Goal: Task Accomplishment & Management: Complete application form

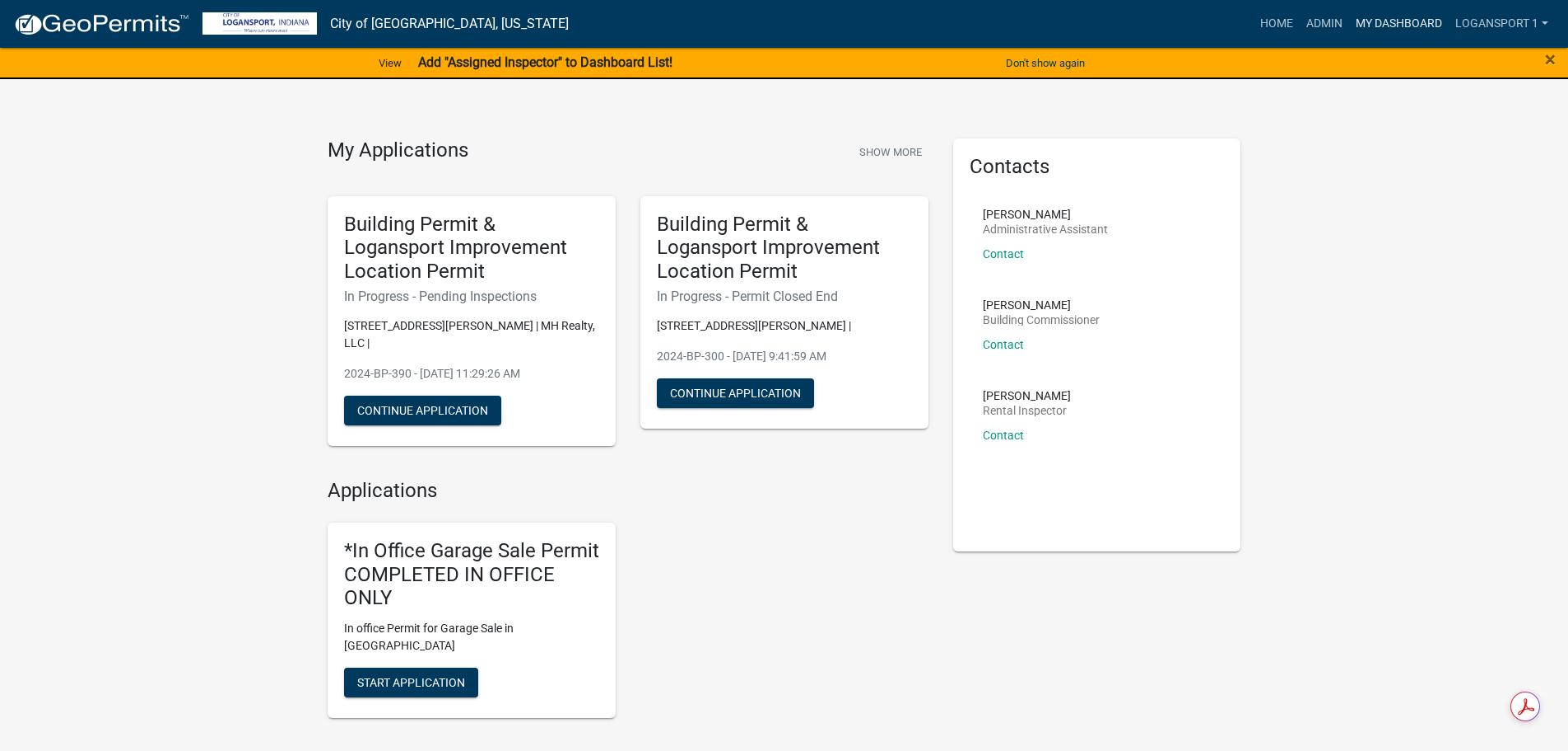
click at [1390, 22] on link "My Dashboard" at bounding box center [1399, 23] width 100 height 31
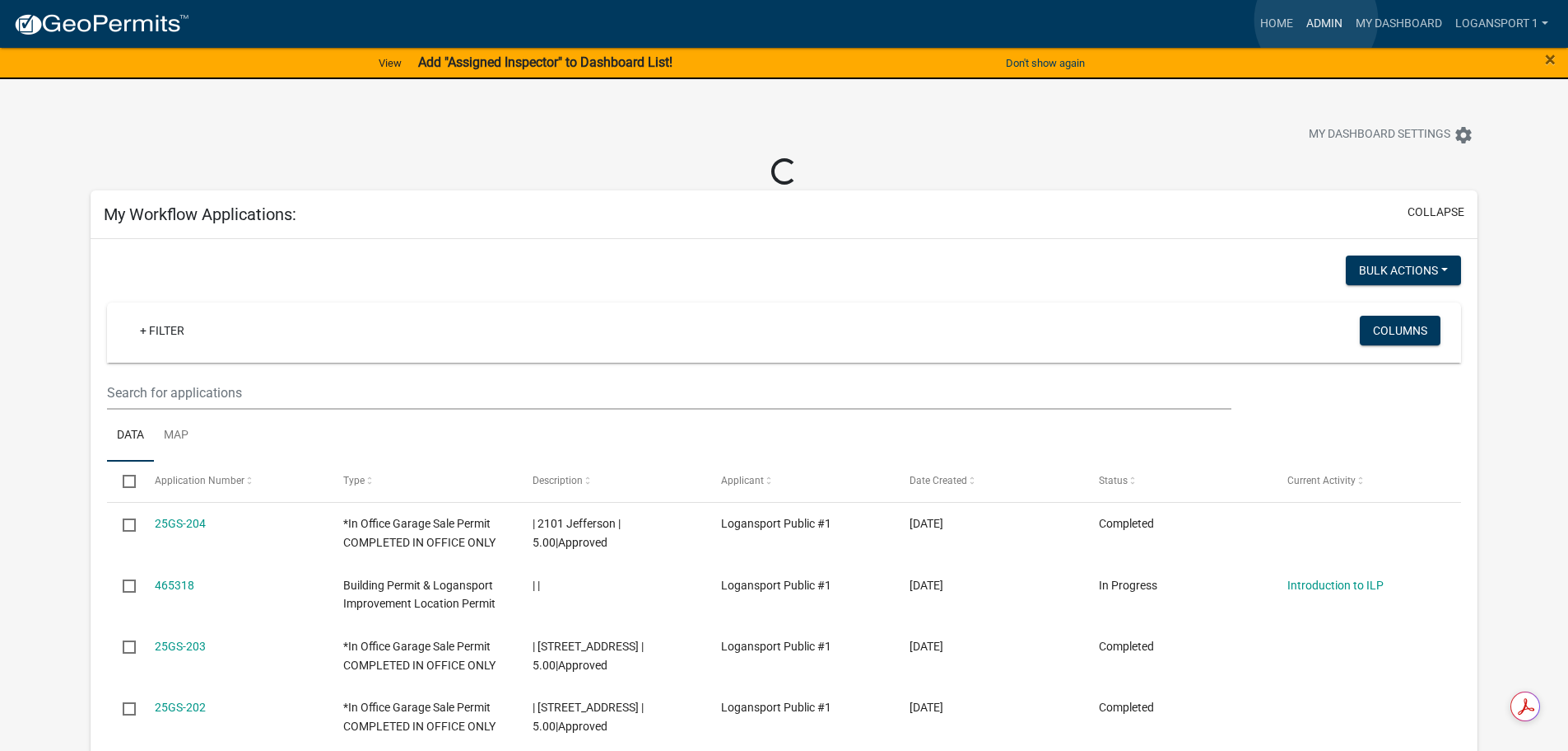
click at [1316, 20] on link "Admin" at bounding box center [1324, 23] width 49 height 31
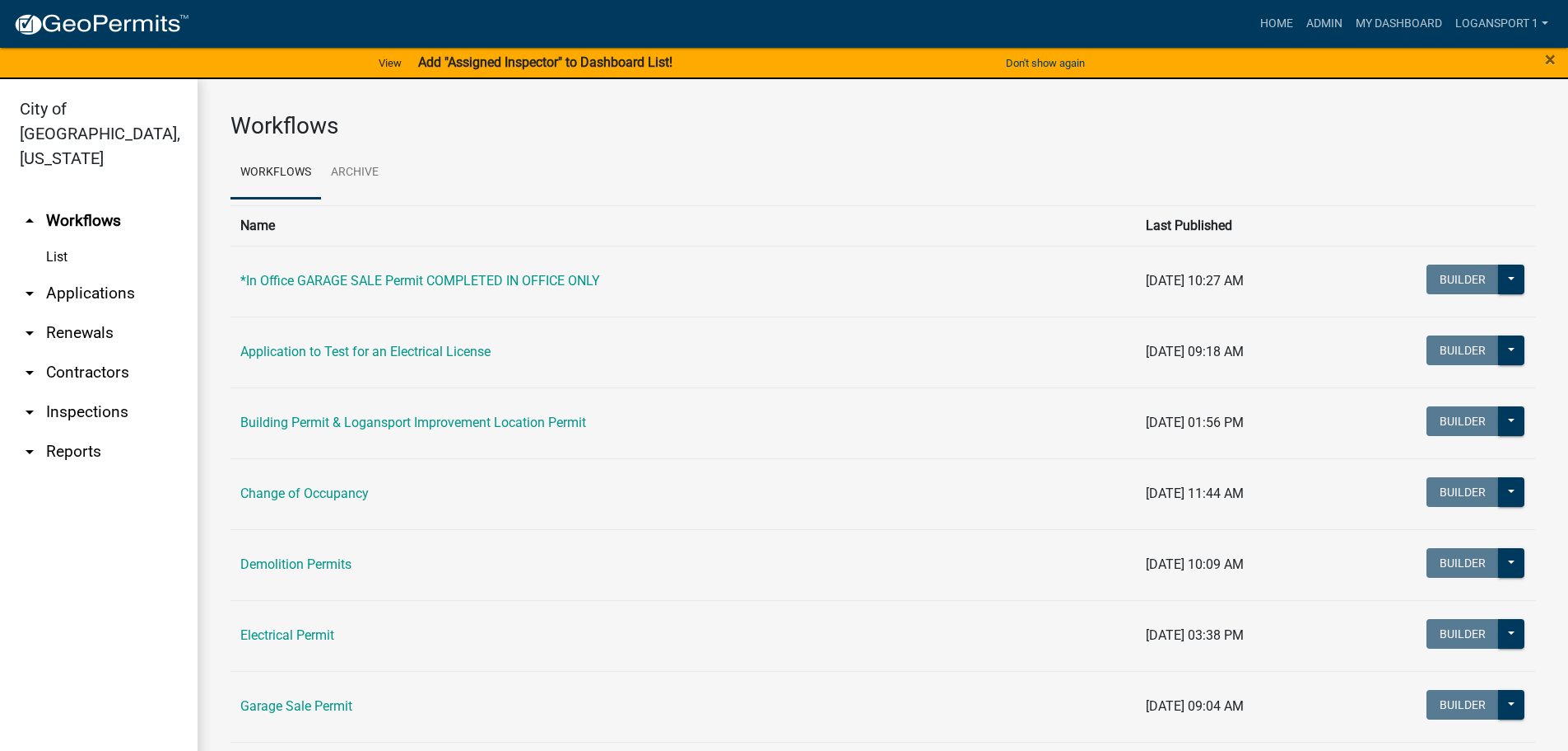
click at [64, 274] on link "arrow_drop_down Applications" at bounding box center [99, 294] width 198 height 40
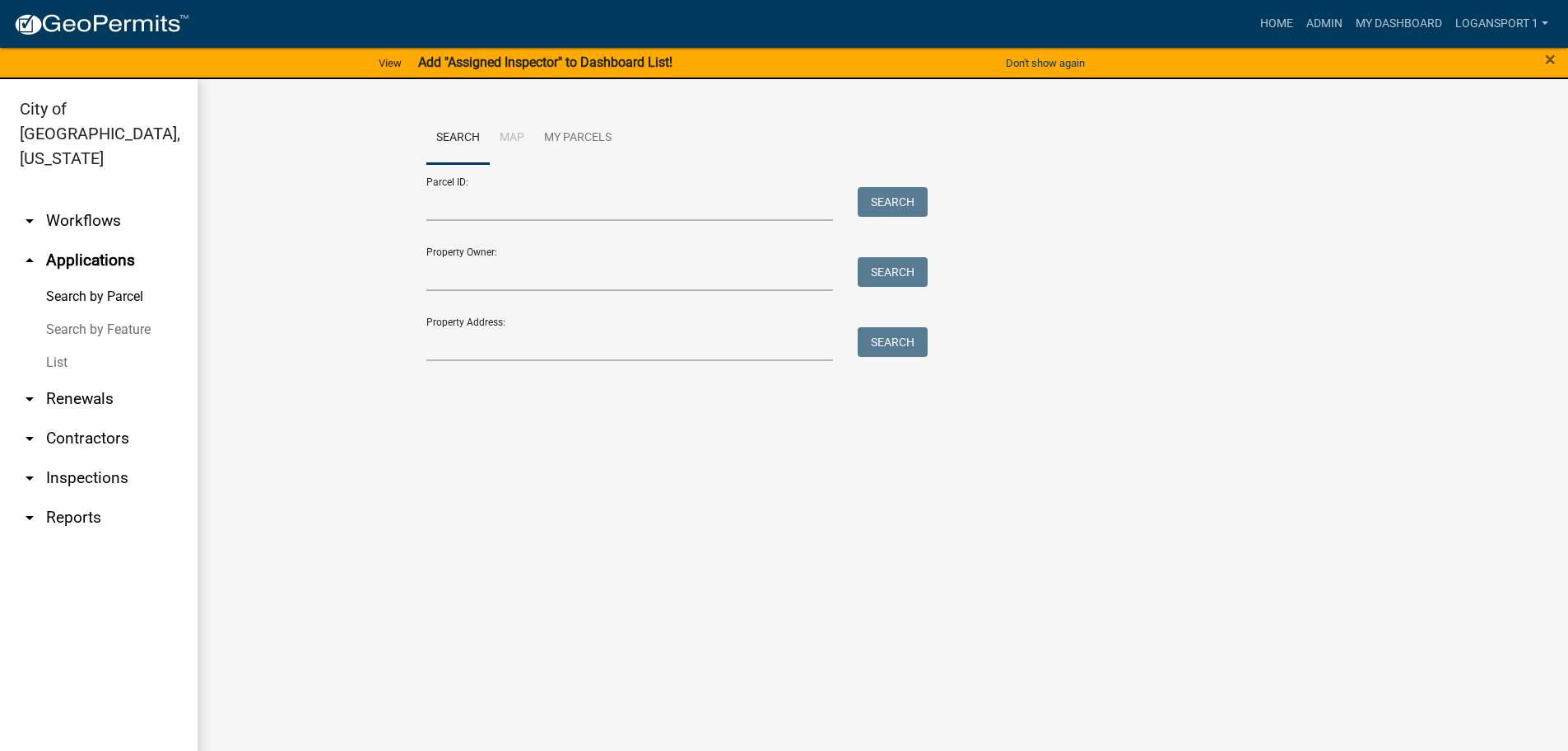
click at [56, 346] on link "List" at bounding box center [99, 362] width 198 height 33
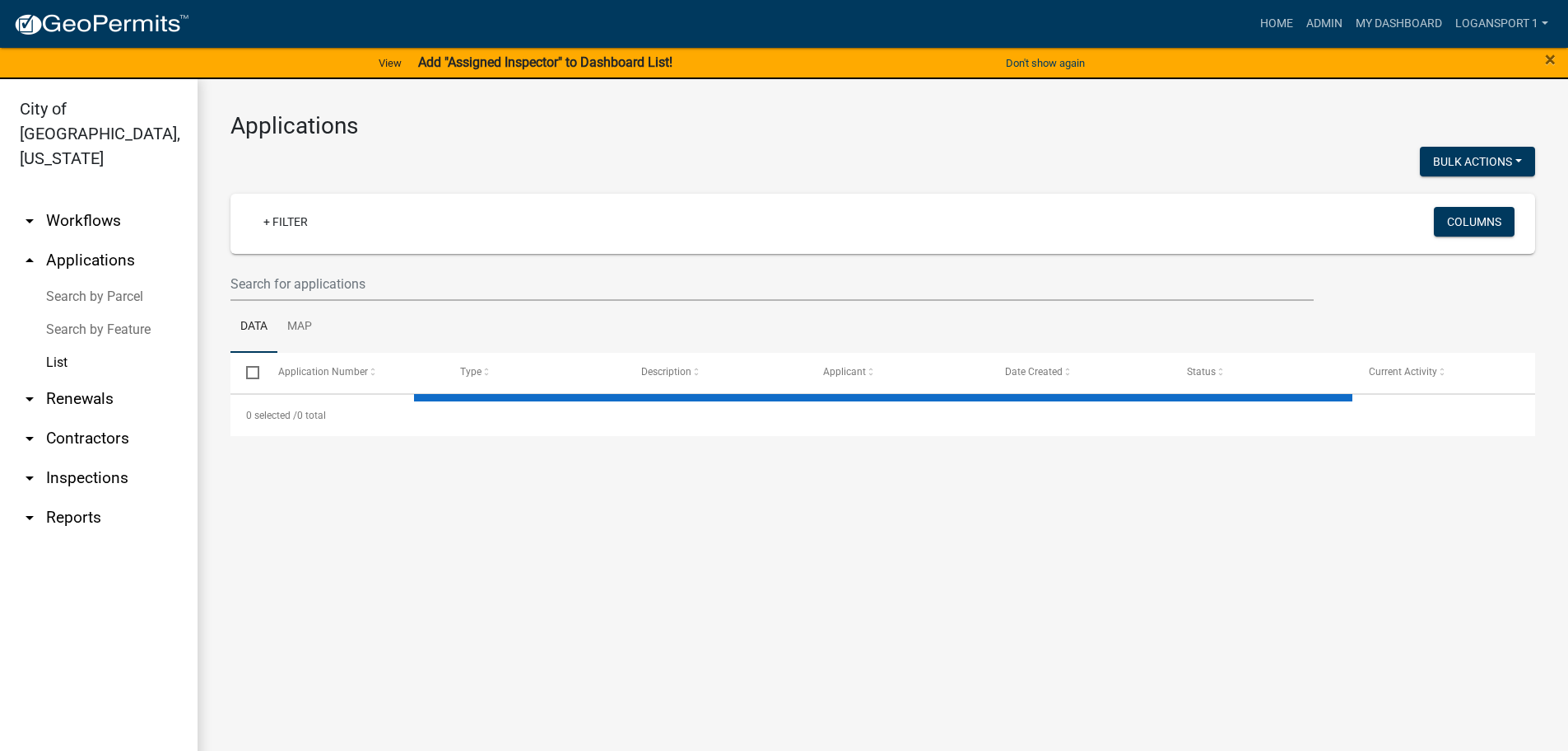
select select "2: 50"
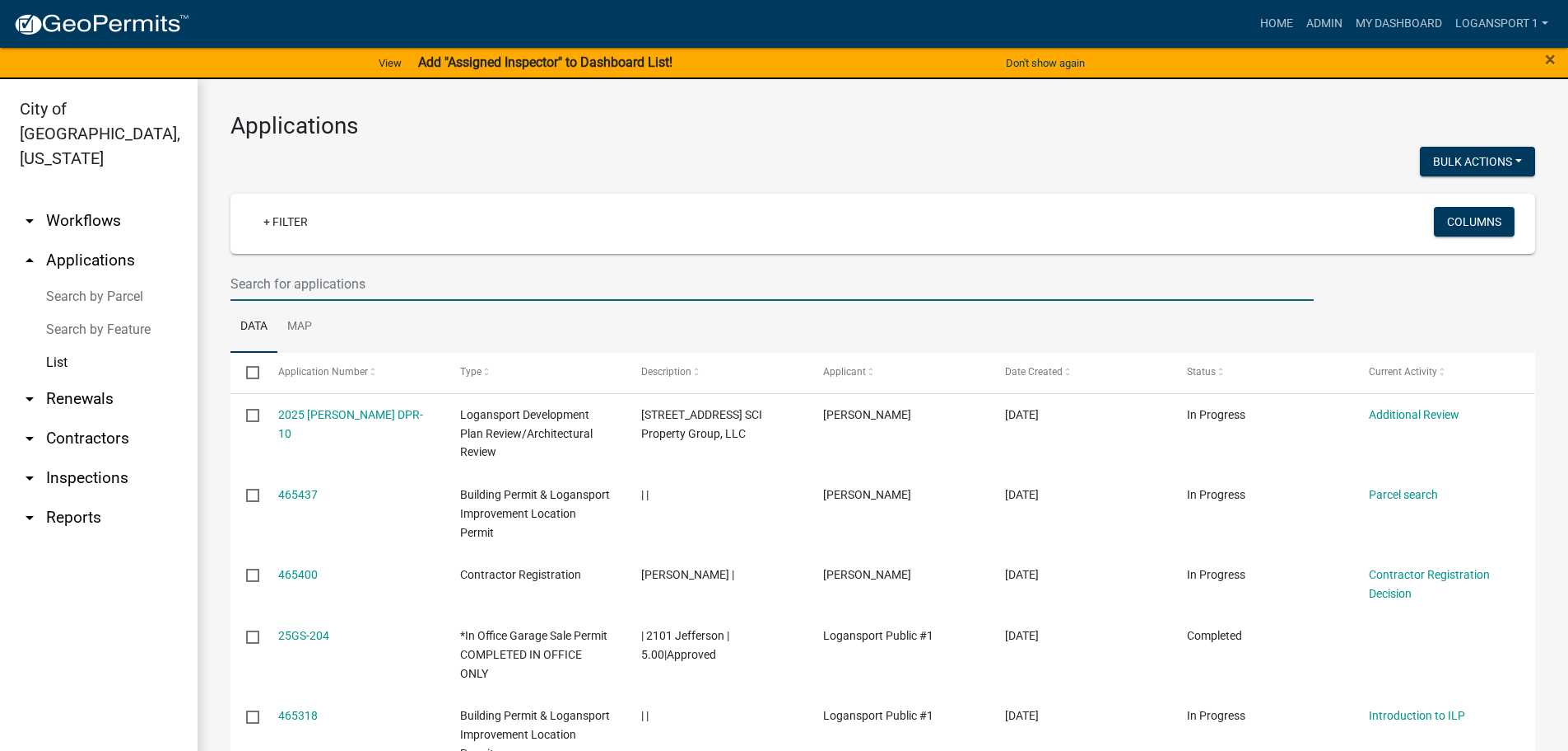
click at [260, 279] on input "text" at bounding box center [773, 284] width 1083 height 34
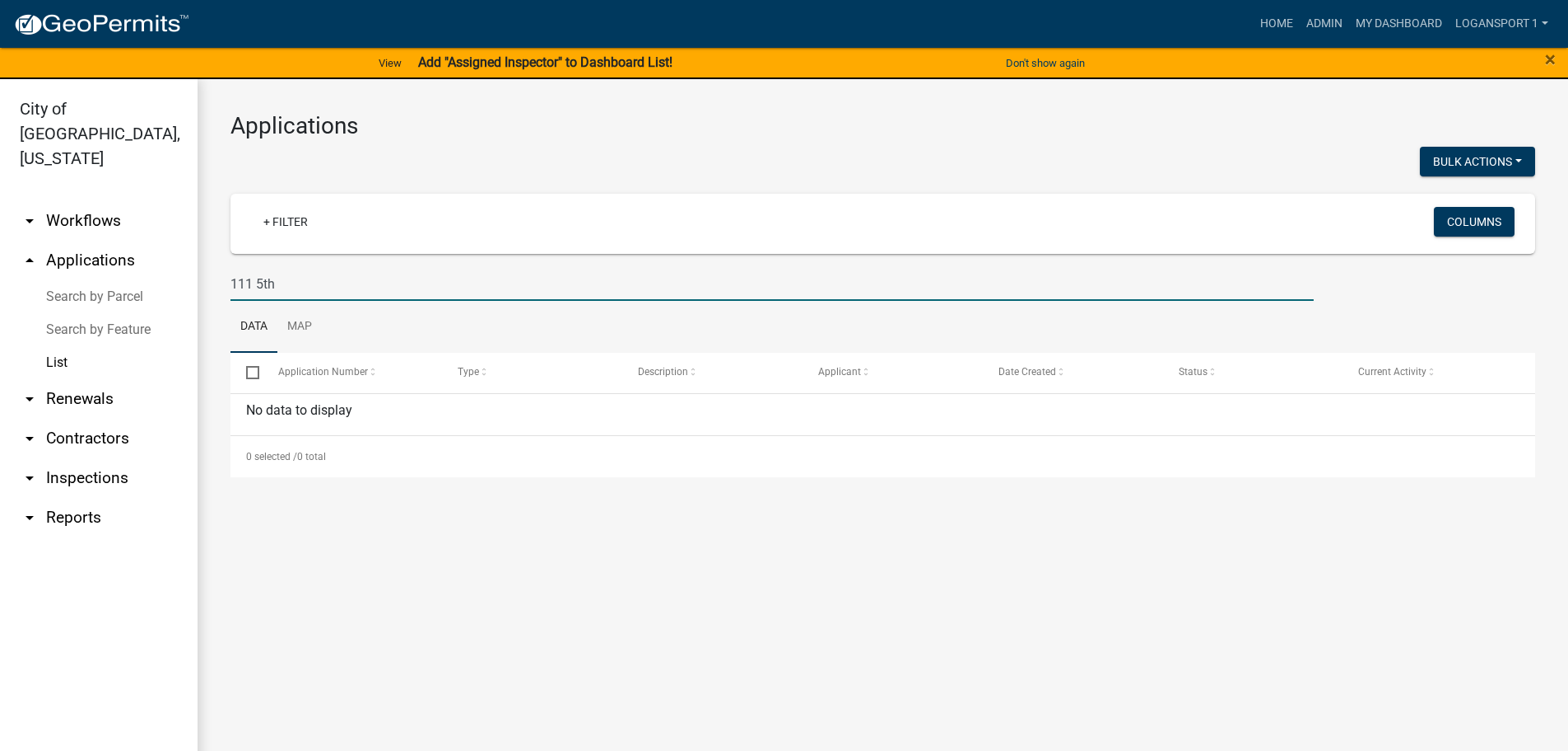
click at [258, 280] on input "111 5th" at bounding box center [773, 284] width 1083 height 34
click at [295, 282] on input "111 s5th" at bounding box center [773, 284] width 1083 height 34
type input "111"
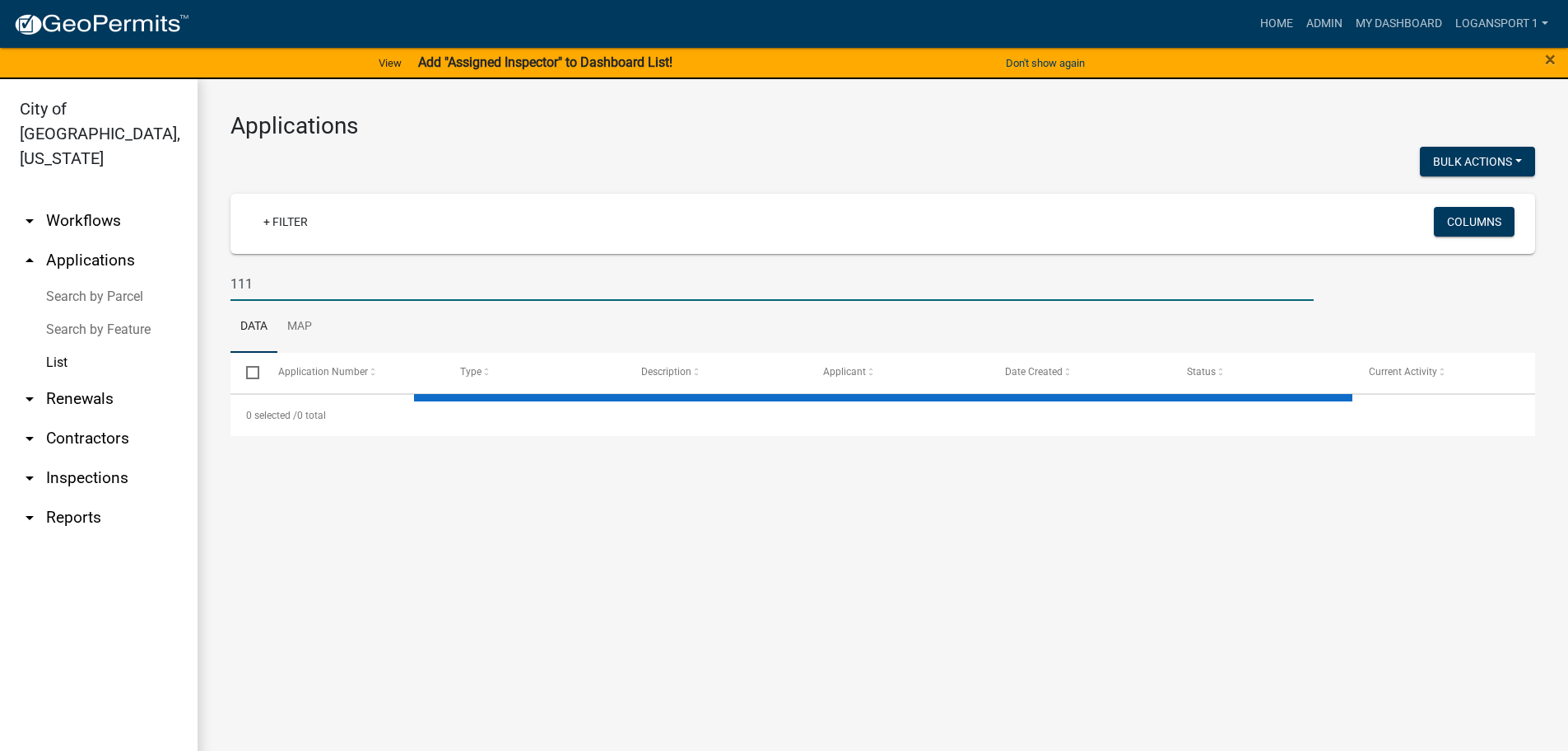
select select "2: 50"
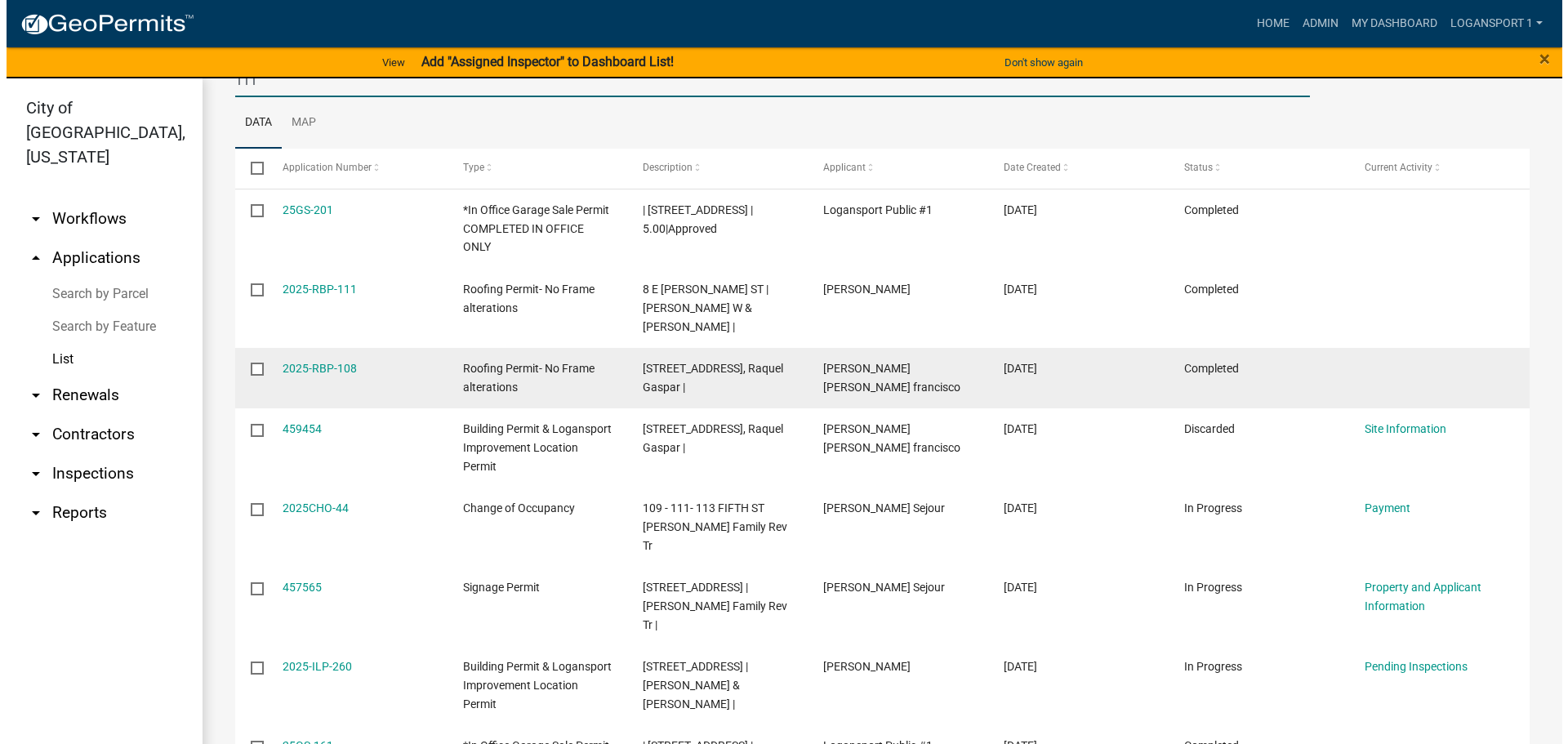
scroll to position [245, 0]
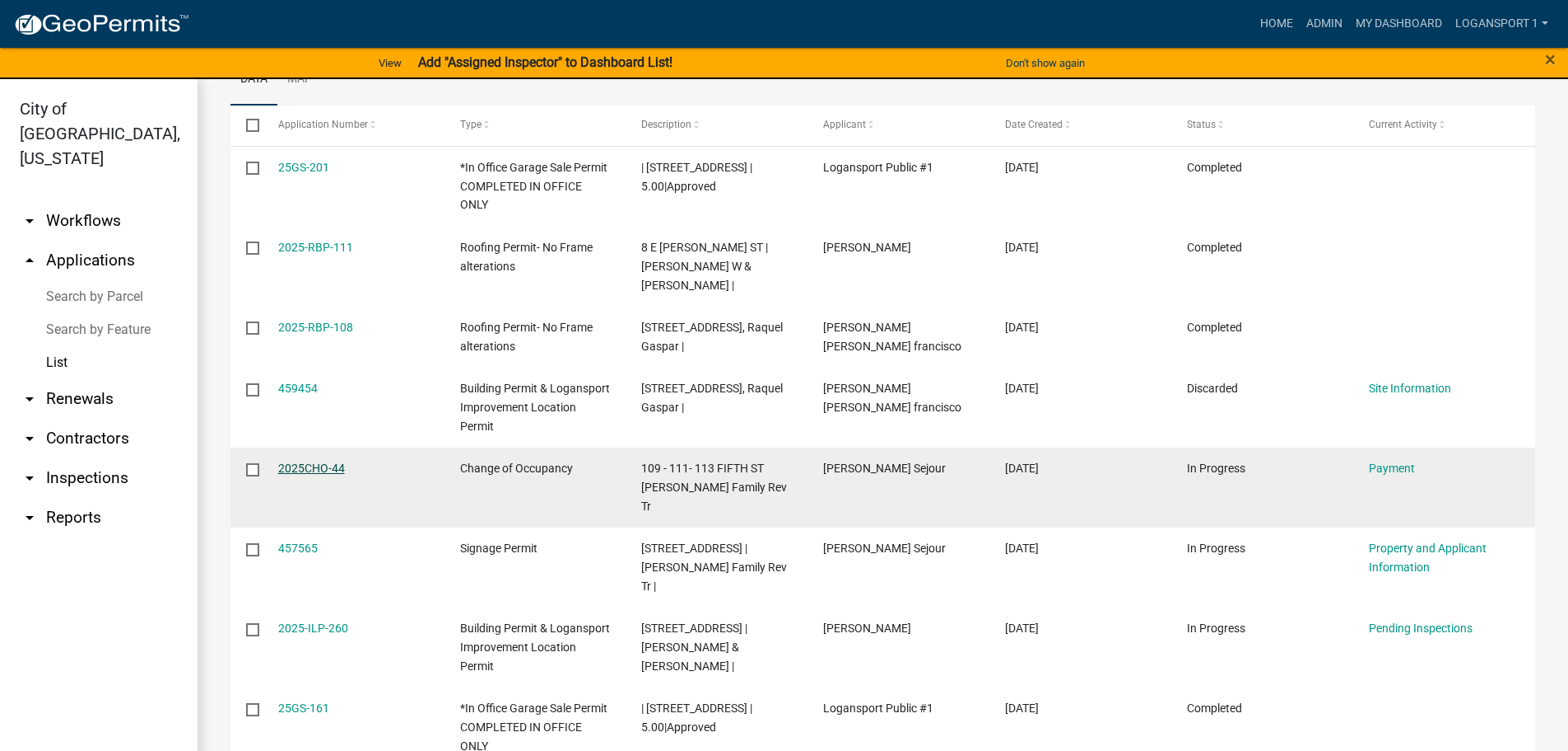
type input "111"
click at [311, 465] on link "2025CHO-44" at bounding box center [311, 467] width 67 height 13
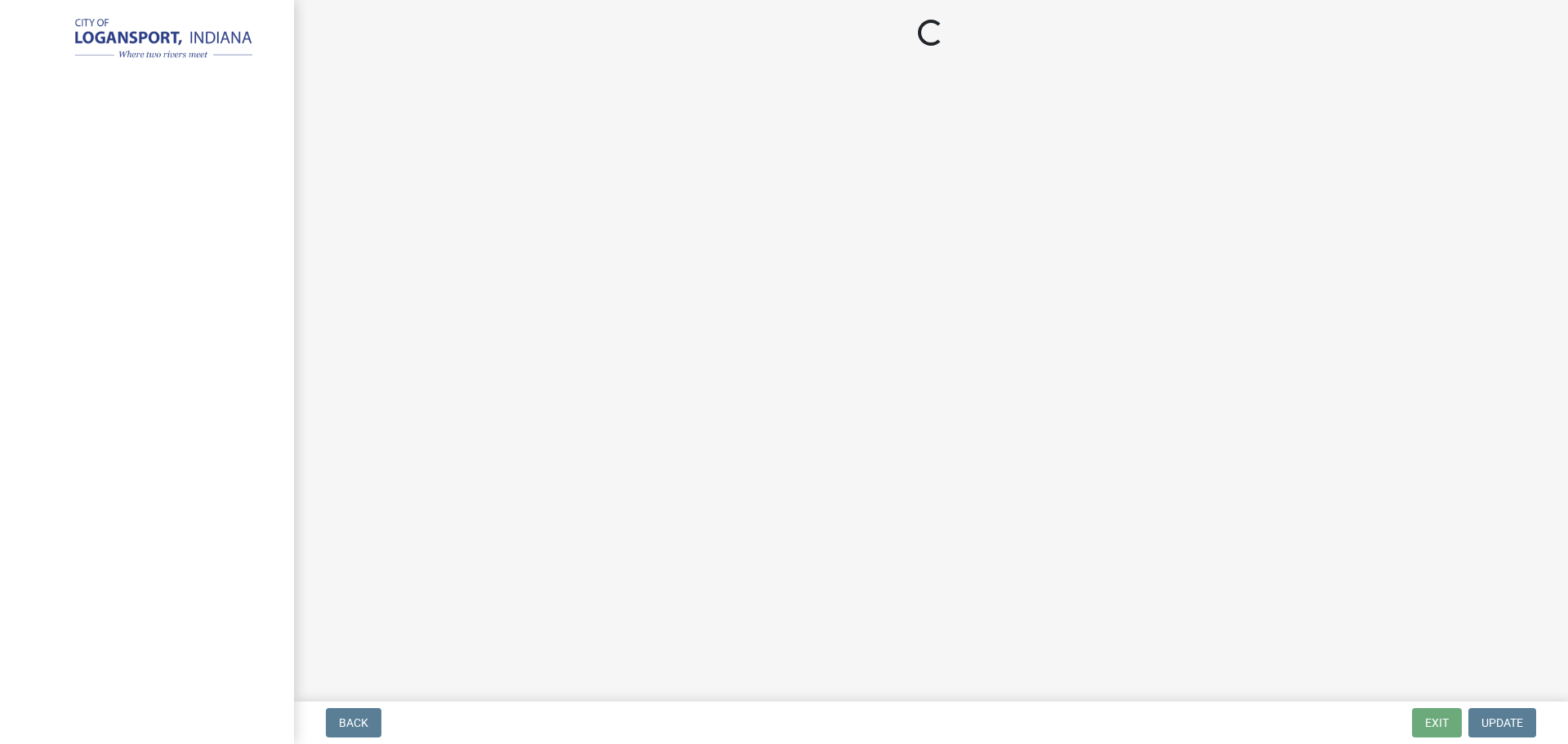
select select "3: 3"
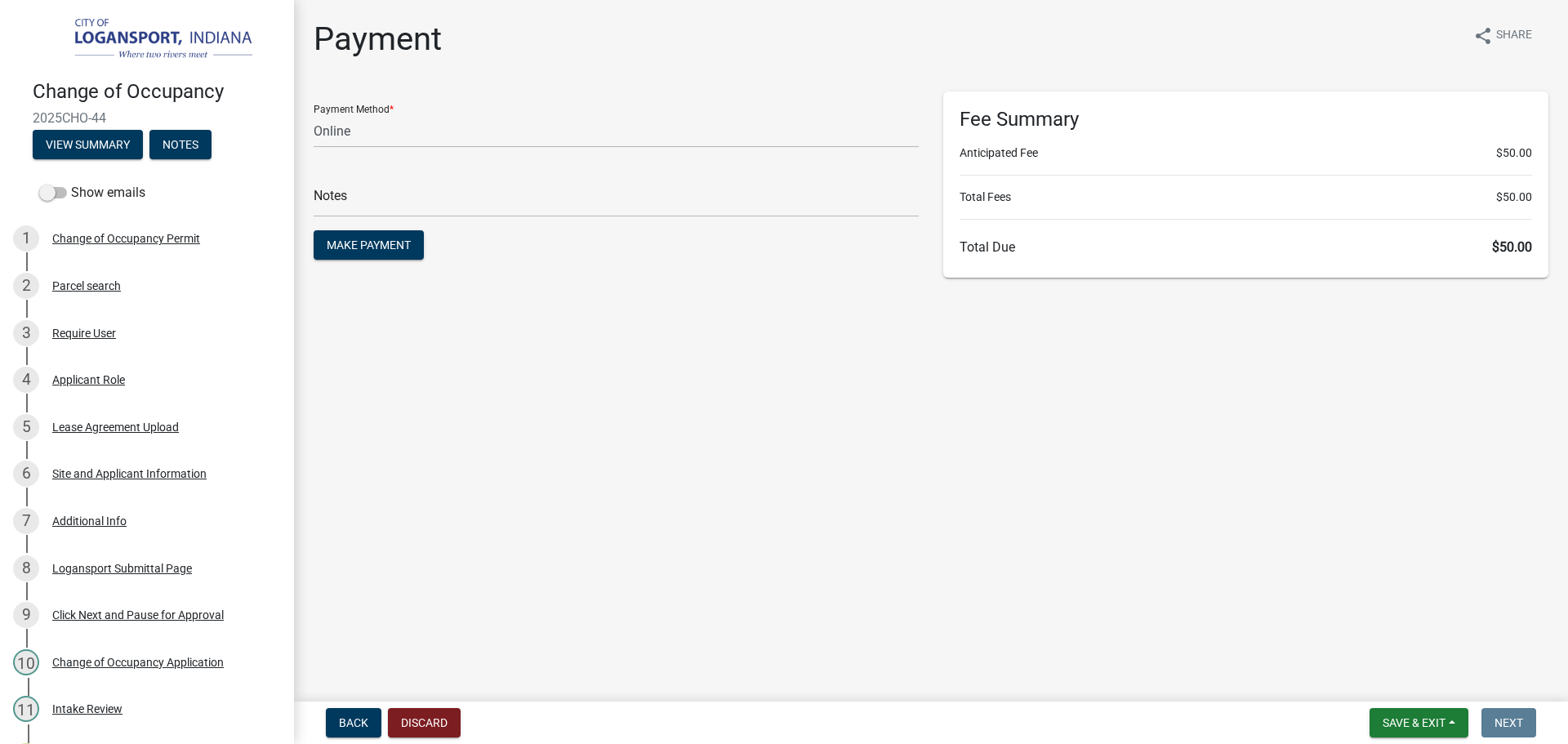
drag, startPoint x: 35, startPoint y: 112, endPoint x: 113, endPoint y: 111, distance: 78.0
click at [113, 111] on span "2025CHO-44" at bounding box center [147, 118] width 229 height 16
copy span "2025CHO-44"
click at [364, 199] on input "text" at bounding box center [616, 200] width 605 height 34
drag, startPoint x: 365, startPoint y: 200, endPoint x: 574, endPoint y: 190, distance: 209.2
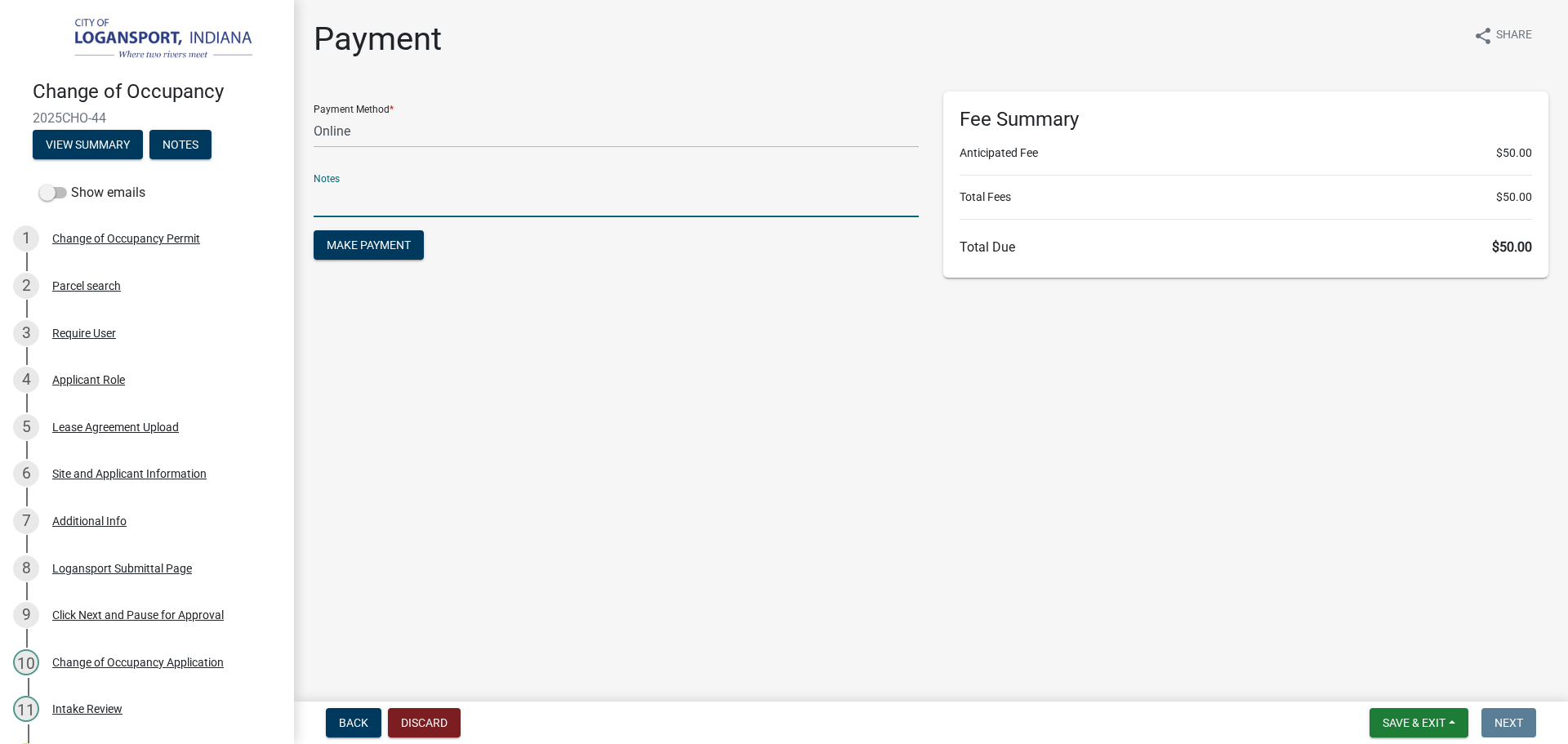
click at [574, 190] on input "text" at bounding box center [616, 200] width 605 height 34
drag, startPoint x: 372, startPoint y: 187, endPoint x: 42, endPoint y: 109, distance: 339.1
drag, startPoint x: 42, startPoint y: 109, endPoint x: 34, endPoint y: 111, distance: 8.2
click at [34, 111] on span "2025CHO-44" at bounding box center [147, 118] width 229 height 16
drag, startPoint x: 33, startPoint y: 111, endPoint x: 117, endPoint y: 114, distance: 84.1
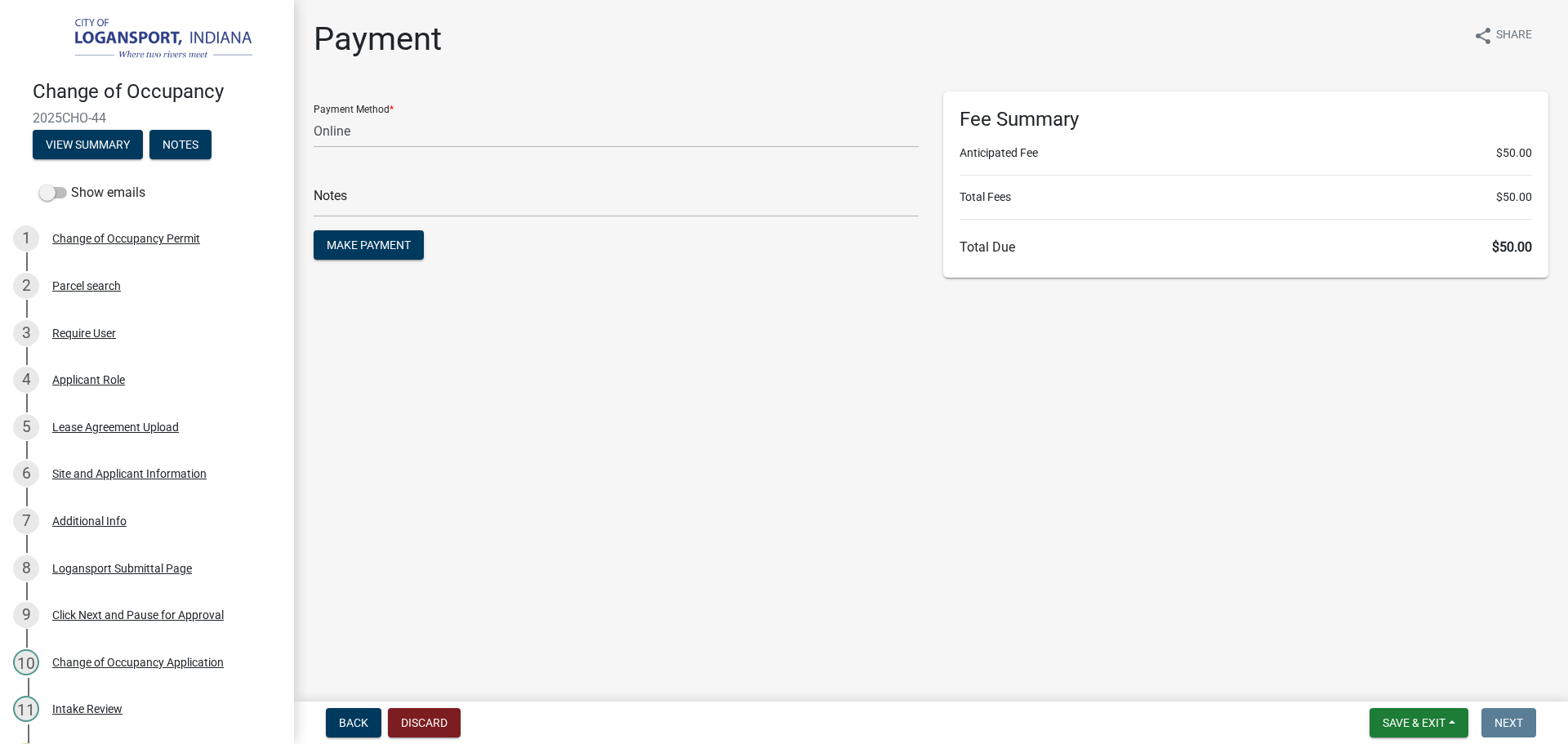
click at [117, 114] on span "2025CHO-44" at bounding box center [147, 118] width 229 height 16
copy span "2025CHO-44"
click at [325, 203] on input "text" at bounding box center [616, 200] width 605 height 34
paste input "2025CHO-44"
type input "2025CHO-44"
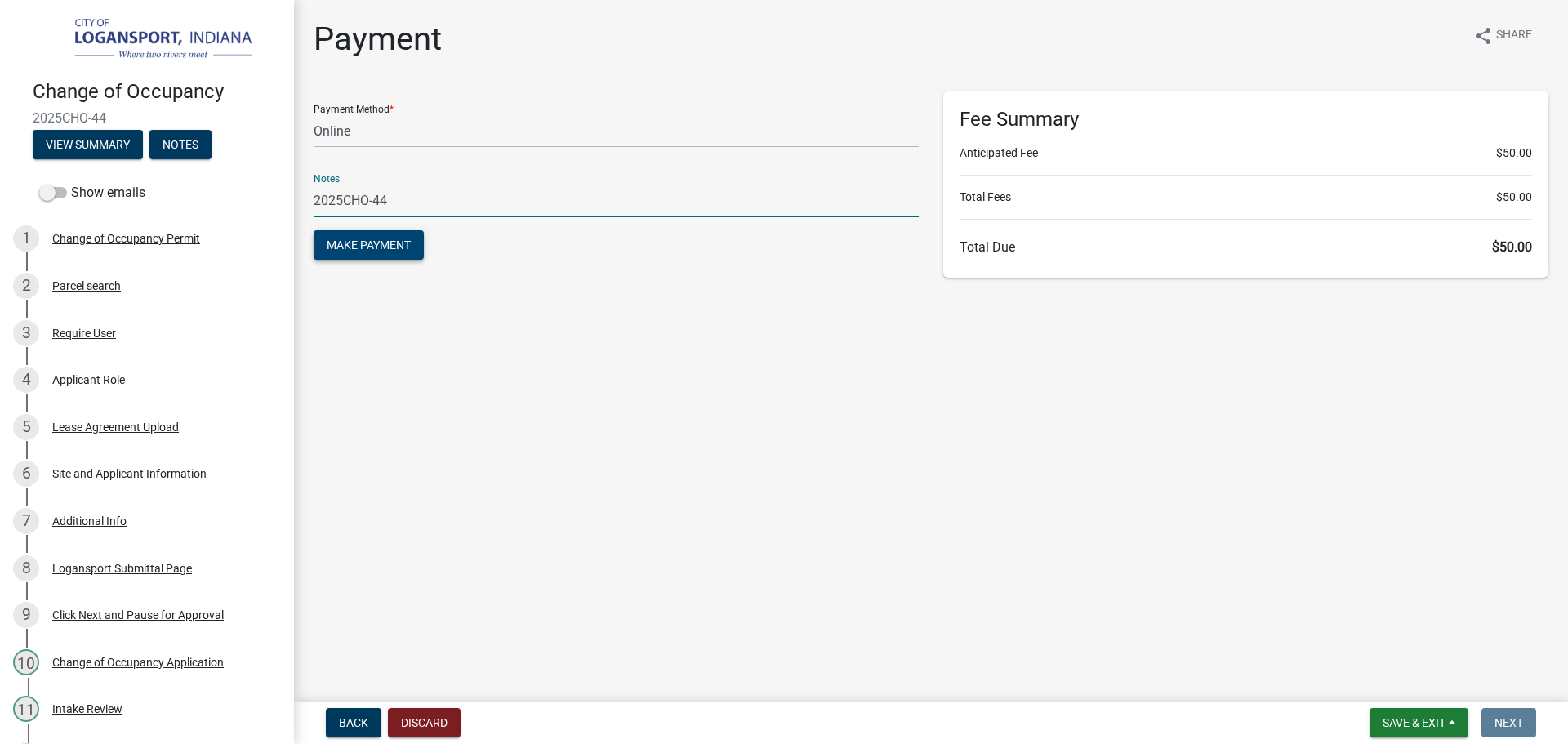
click at [393, 248] on span "Make Payment" at bounding box center [369, 245] width 84 height 13
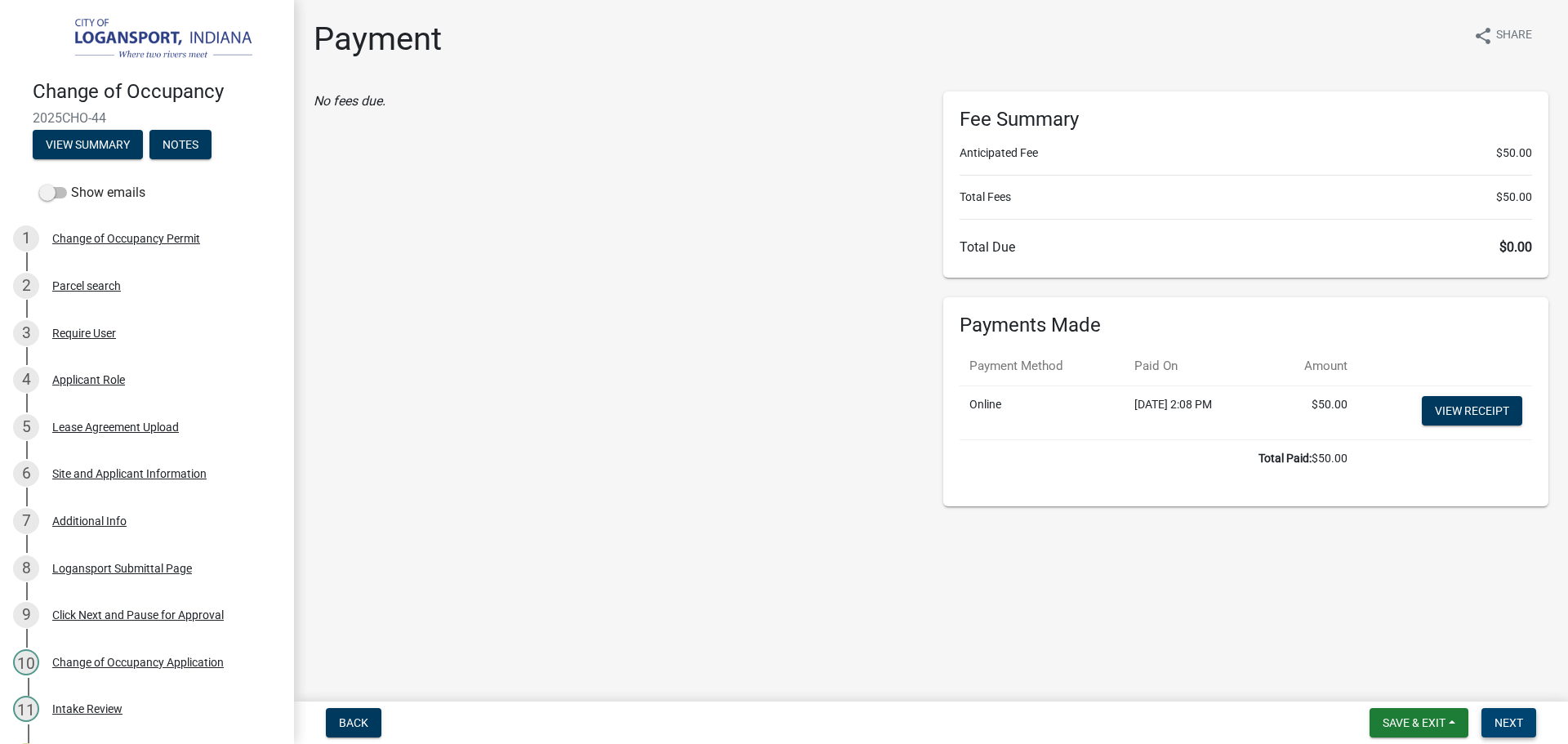
click at [1508, 725] on span "Next" at bounding box center [1509, 722] width 29 height 13
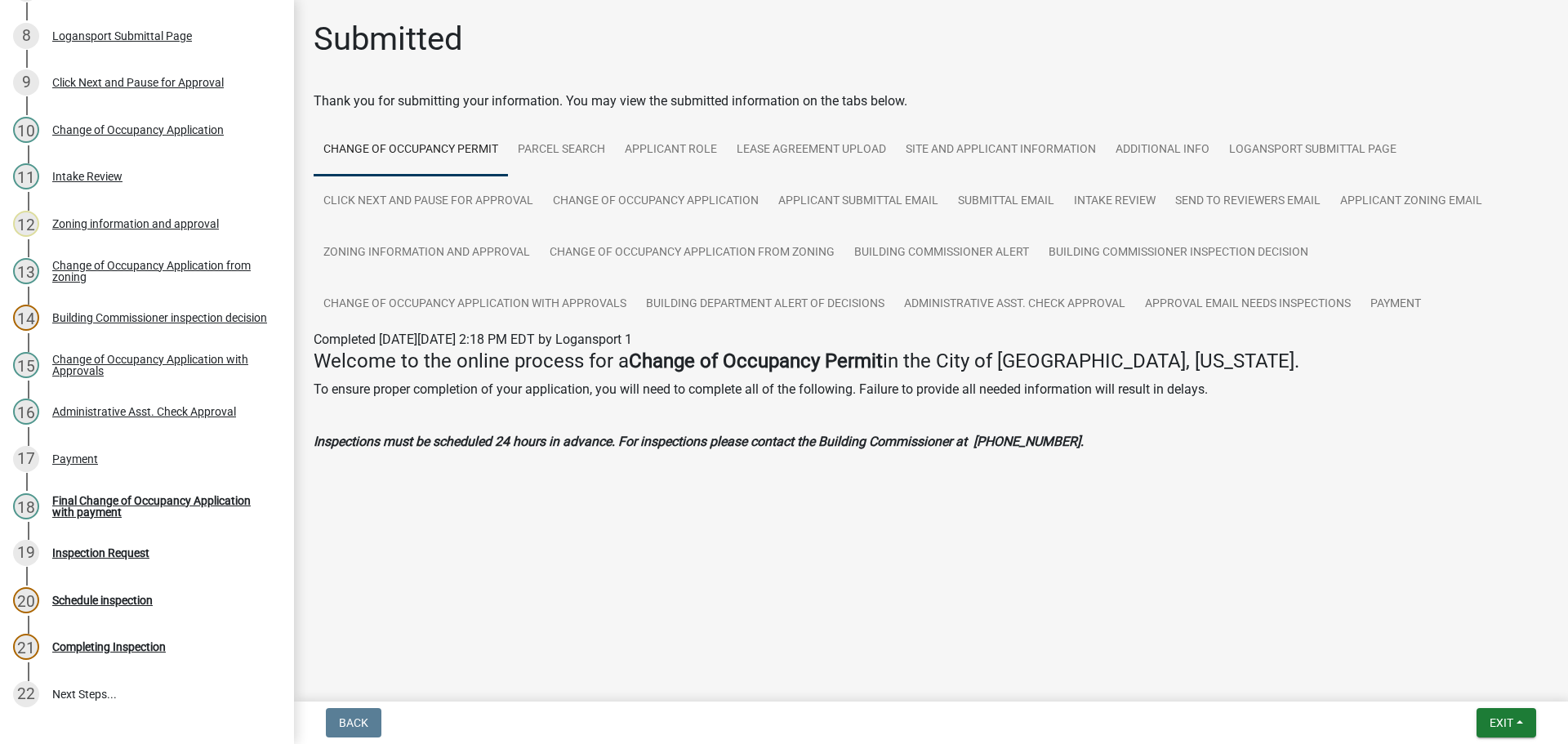
scroll to position [542, 0]
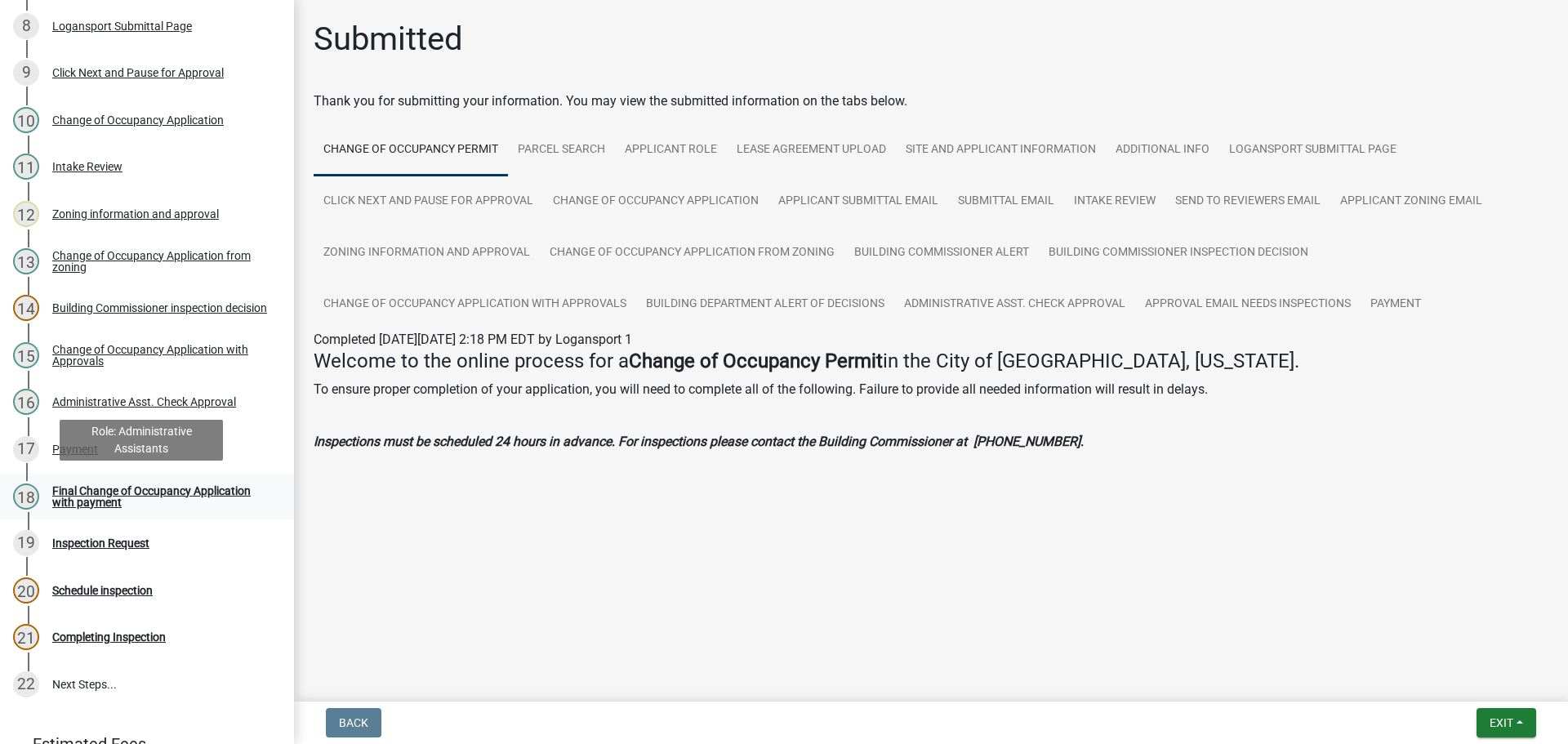
click at [174, 498] on div "Final Change of Occupancy Application with payment" at bounding box center [160, 495] width 215 height 23
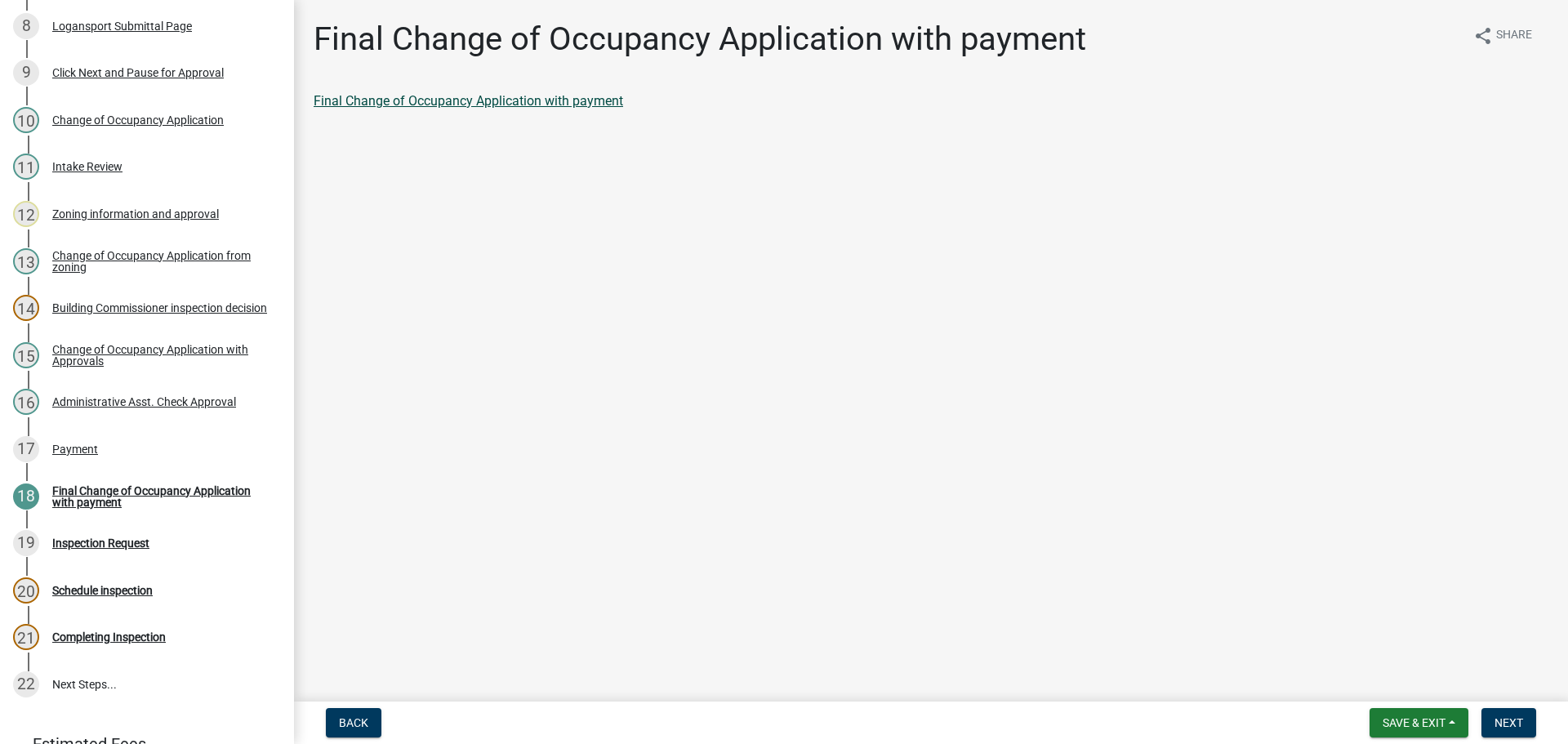
click at [504, 96] on link "Final Change of Occupancy Application with payment" at bounding box center [468, 101] width 309 height 16
click at [1514, 706] on nav "Back Save & Exit Save Save & Exit Next" at bounding box center [931, 722] width 1274 height 43
click at [1508, 724] on span "Next" at bounding box center [1509, 722] width 29 height 13
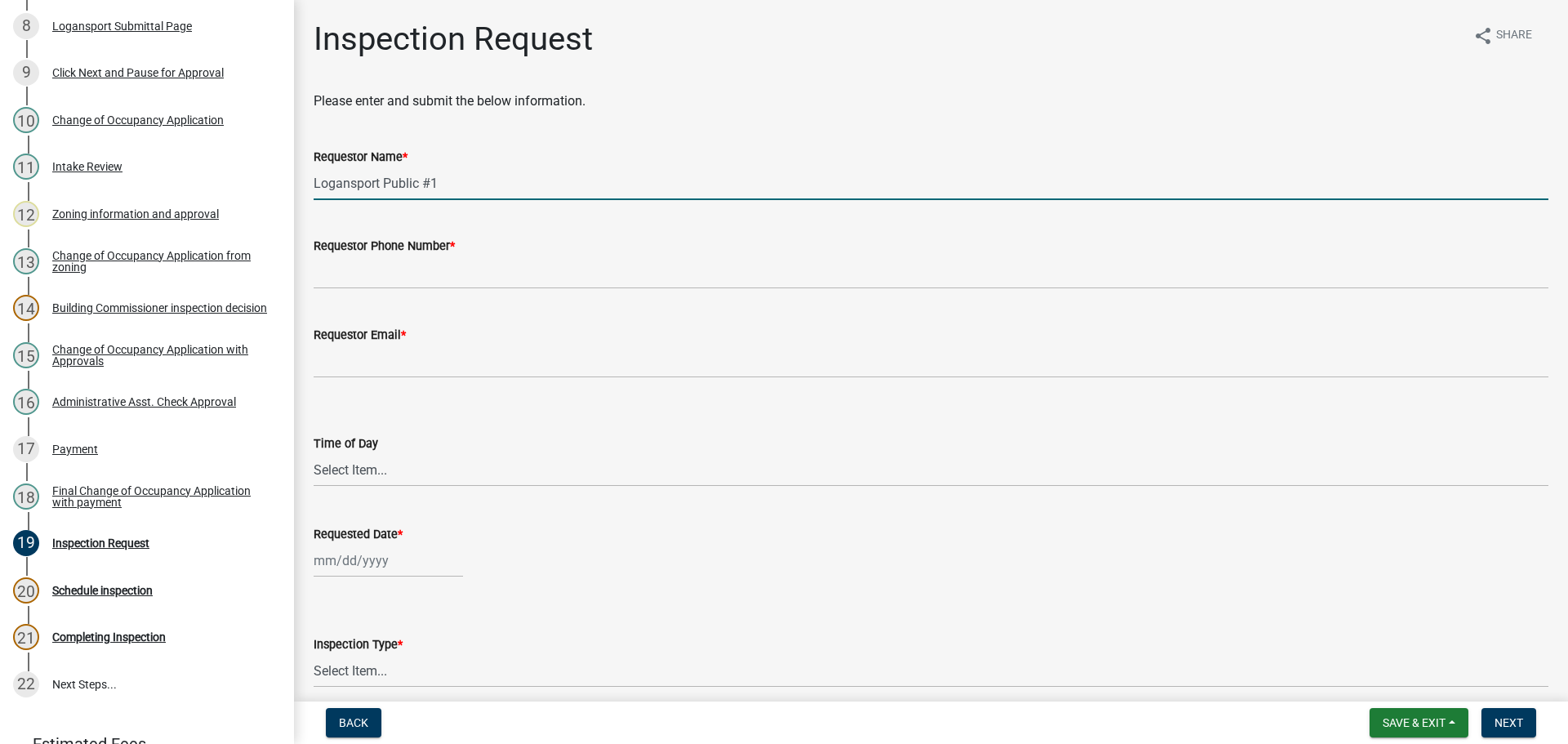
click at [599, 189] on input "Logansport Public #1" at bounding box center [931, 183] width 1235 height 34
type input "Legros"
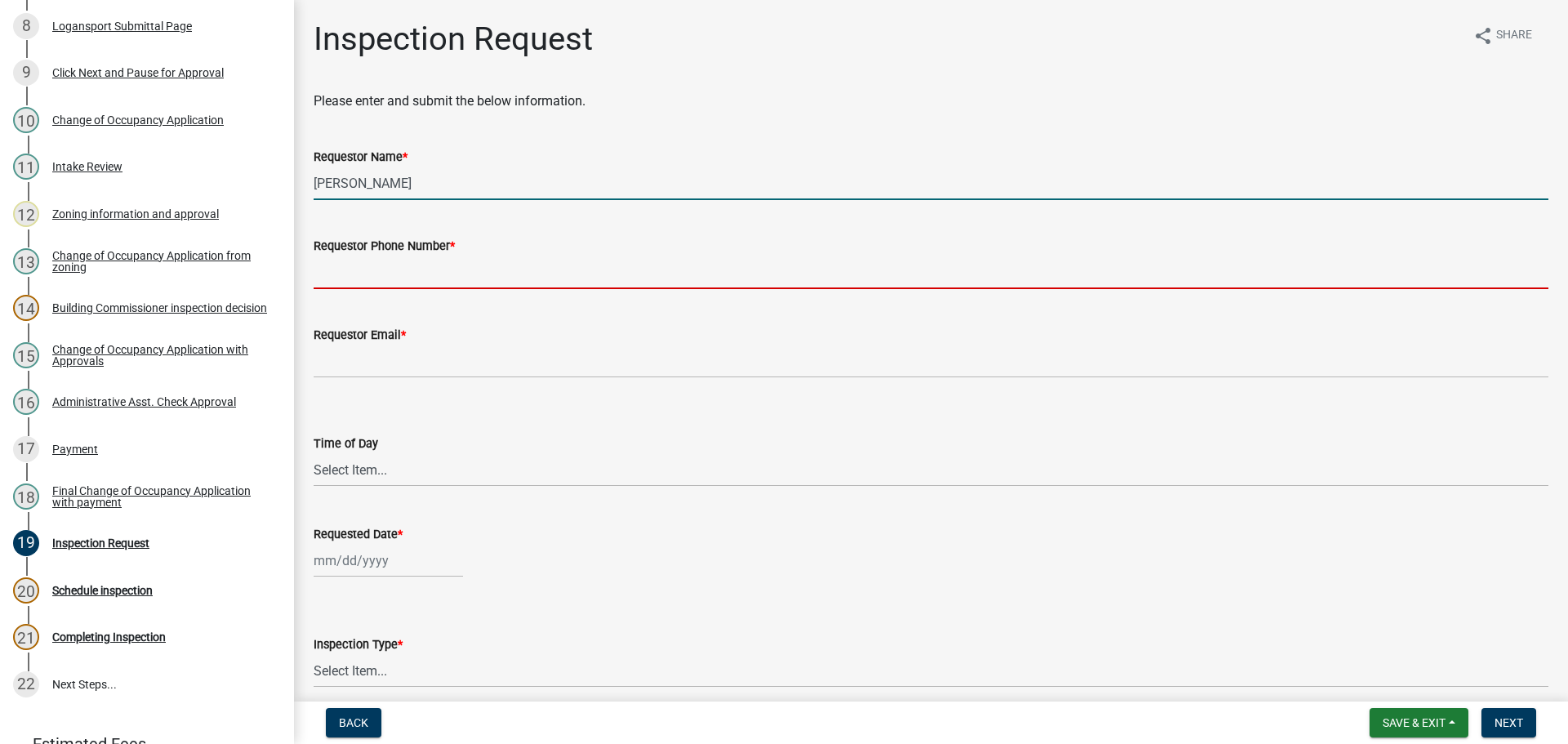
click at [559, 276] on input "Requestor Phone Number *" at bounding box center [931, 272] width 1235 height 34
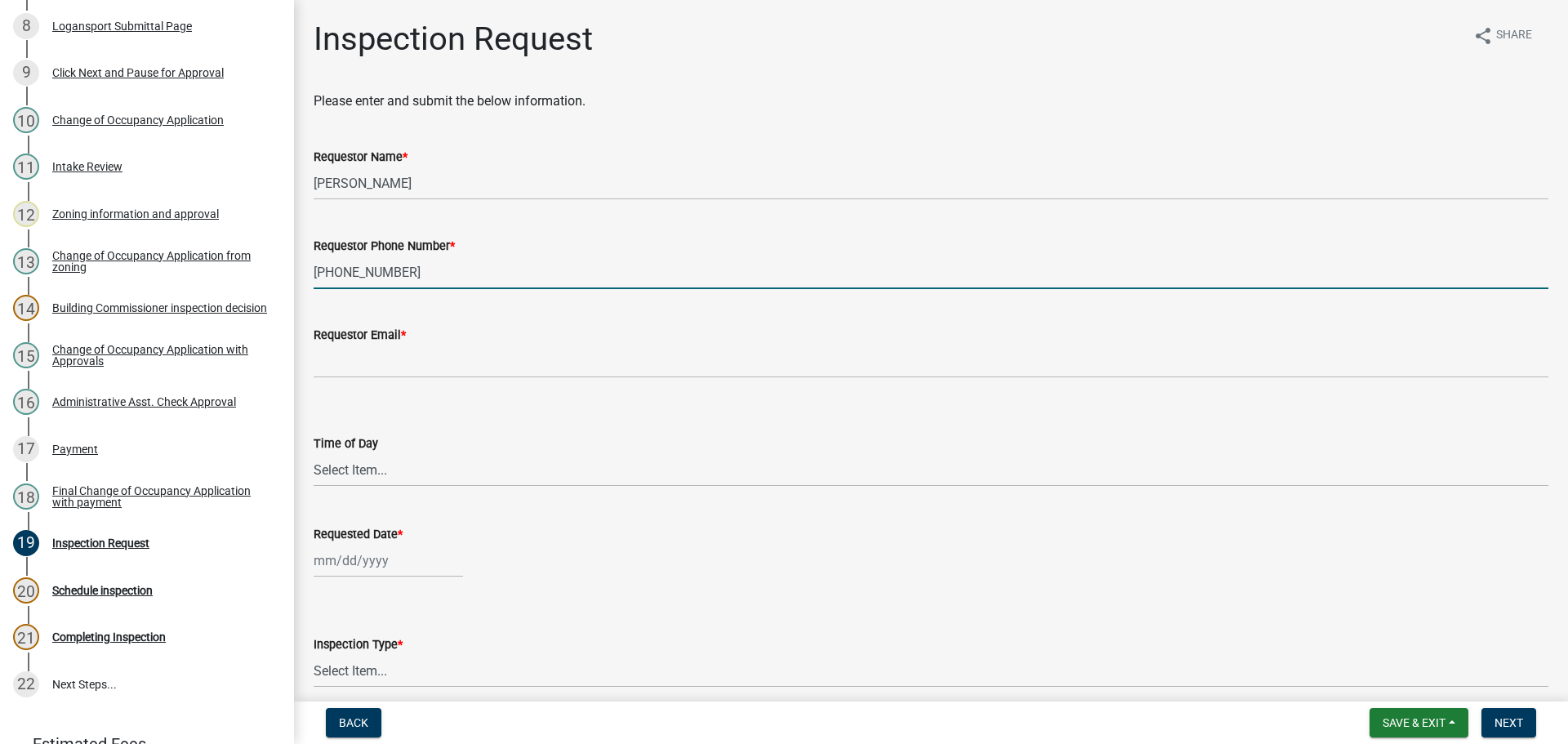
type input "941 623 5463"
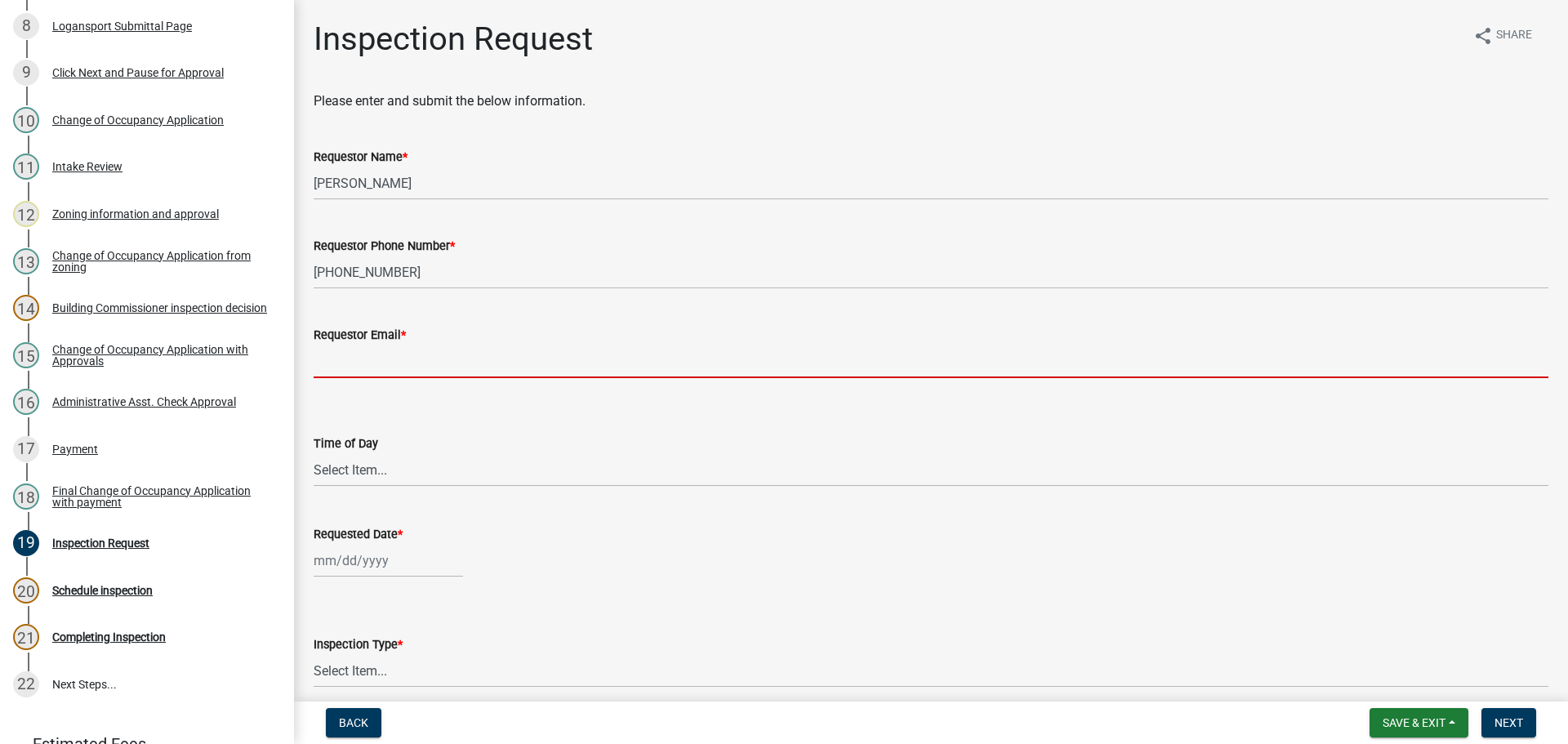
click at [545, 350] on input "Requestor Email *" at bounding box center [931, 362] width 1235 height 34
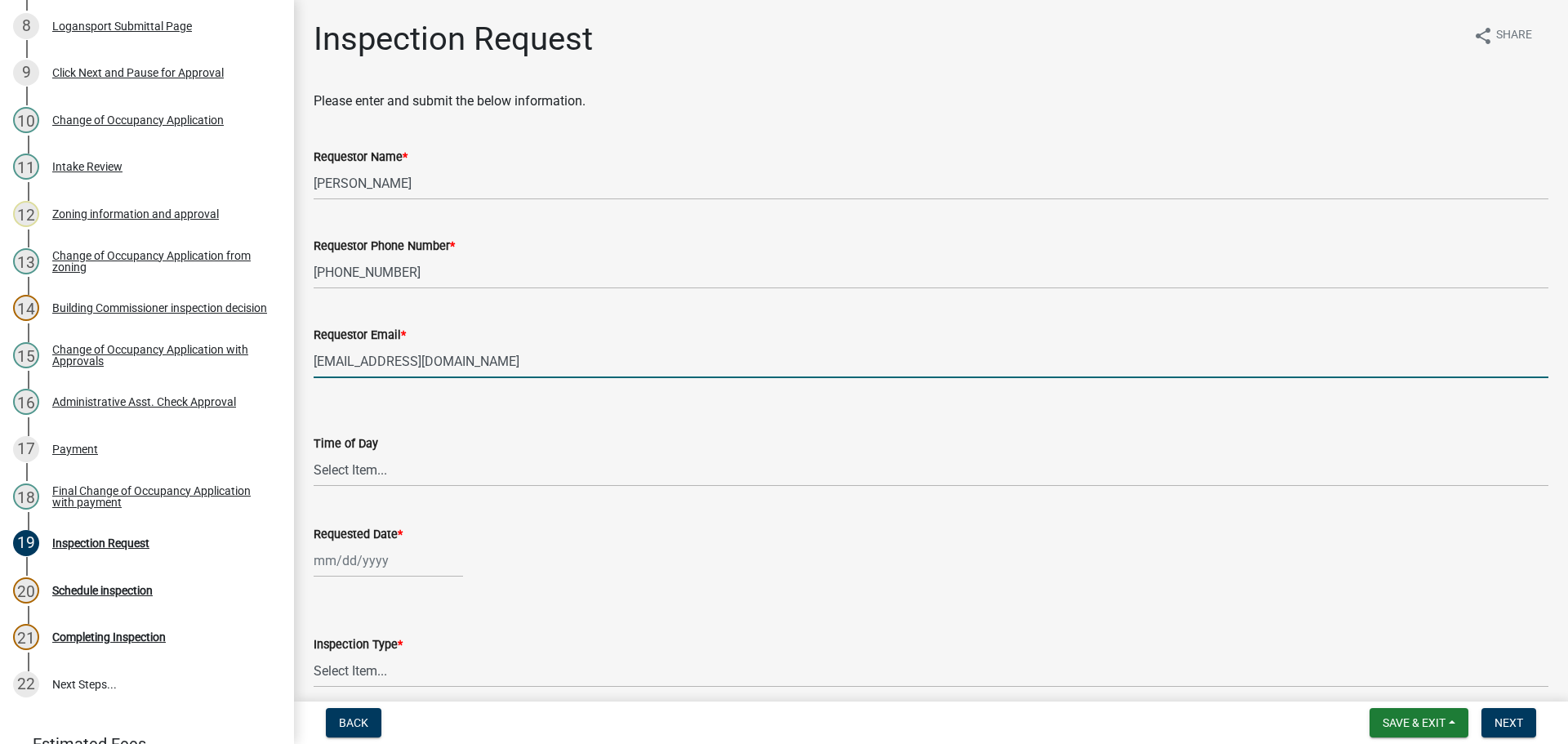
type input "lsejour15@gmail.com"
click at [514, 461] on select "Select Item... AM PM" at bounding box center [931, 470] width 1235 height 34
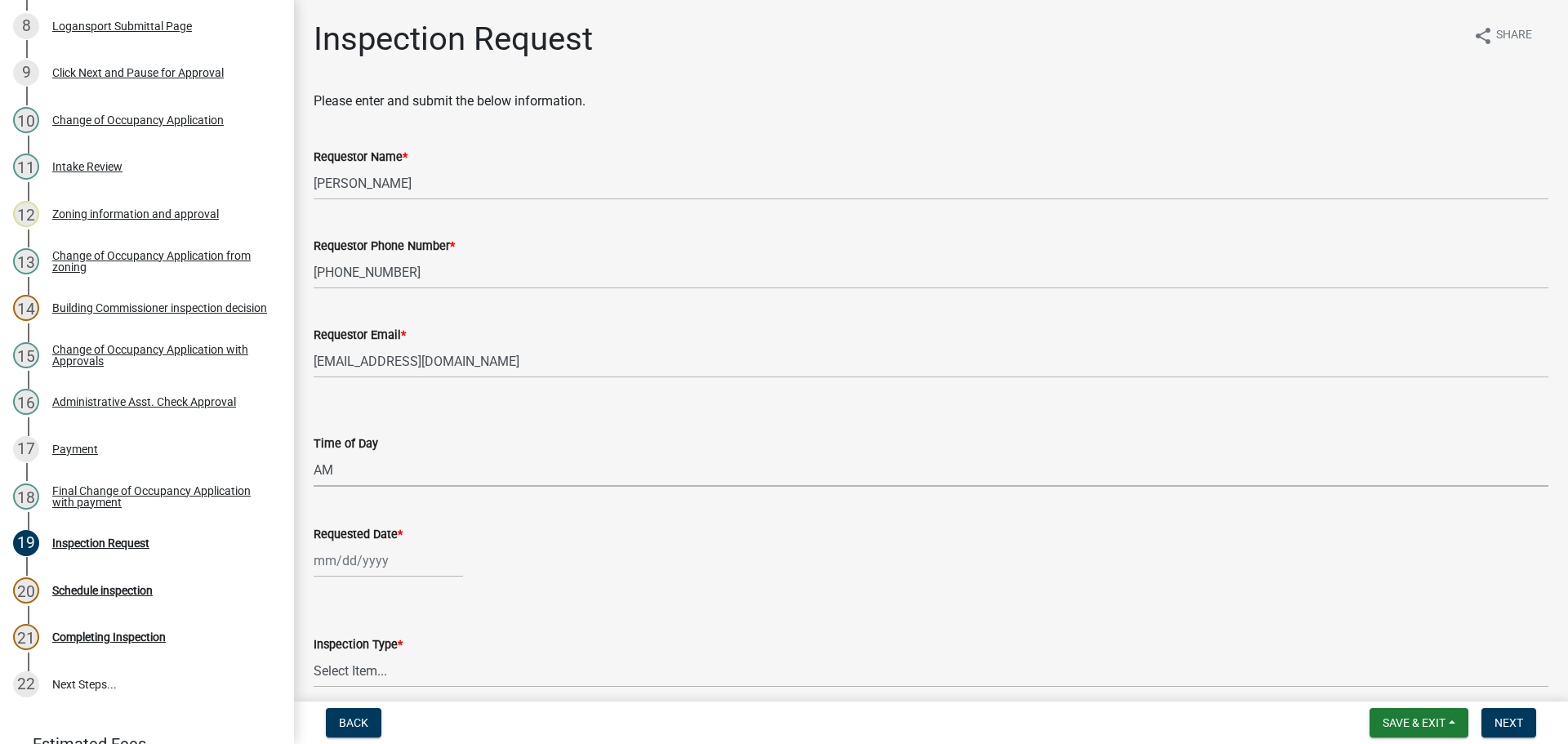
click at [313, 453] on select "Select Item... AM PM" at bounding box center [931, 470] width 1235 height 34
select select "743c275e-f339-4242-b7f9-24724bd2116b"
click at [436, 548] on div at bounding box center [388, 561] width 150 height 34
select select "8"
select select "2025"
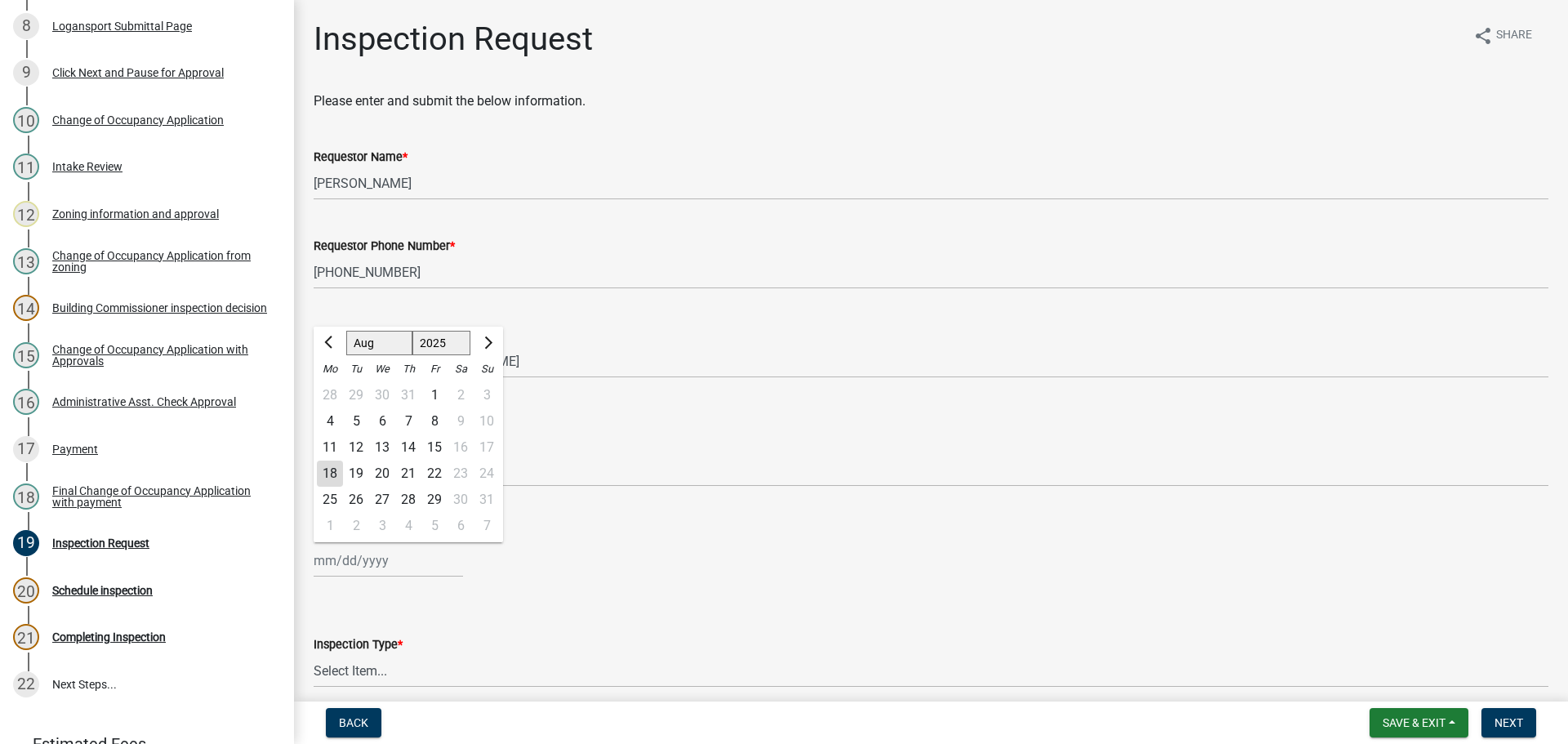
click at [384, 474] on div "20" at bounding box center [382, 474] width 26 height 26
type input "[DATE]"
click at [377, 665] on select "Select Item... Hole Final" at bounding box center [931, 671] width 1235 height 34
click at [313, 654] on select "Select Item... Hole Final" at bounding box center [931, 671] width 1235 height 34
select select "60e2c516-b25b-4849-9dbd-999478372da9"
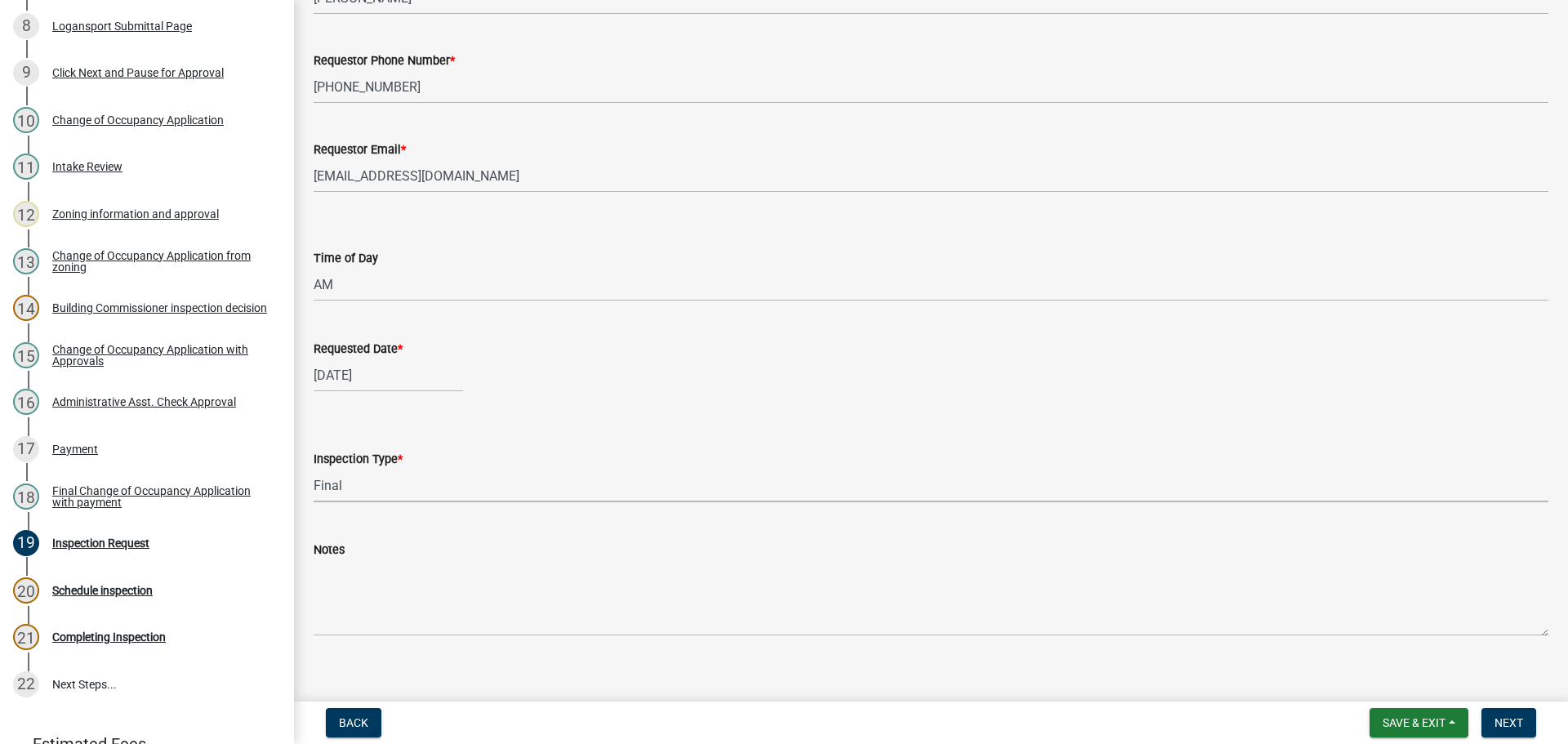
scroll to position [203, 0]
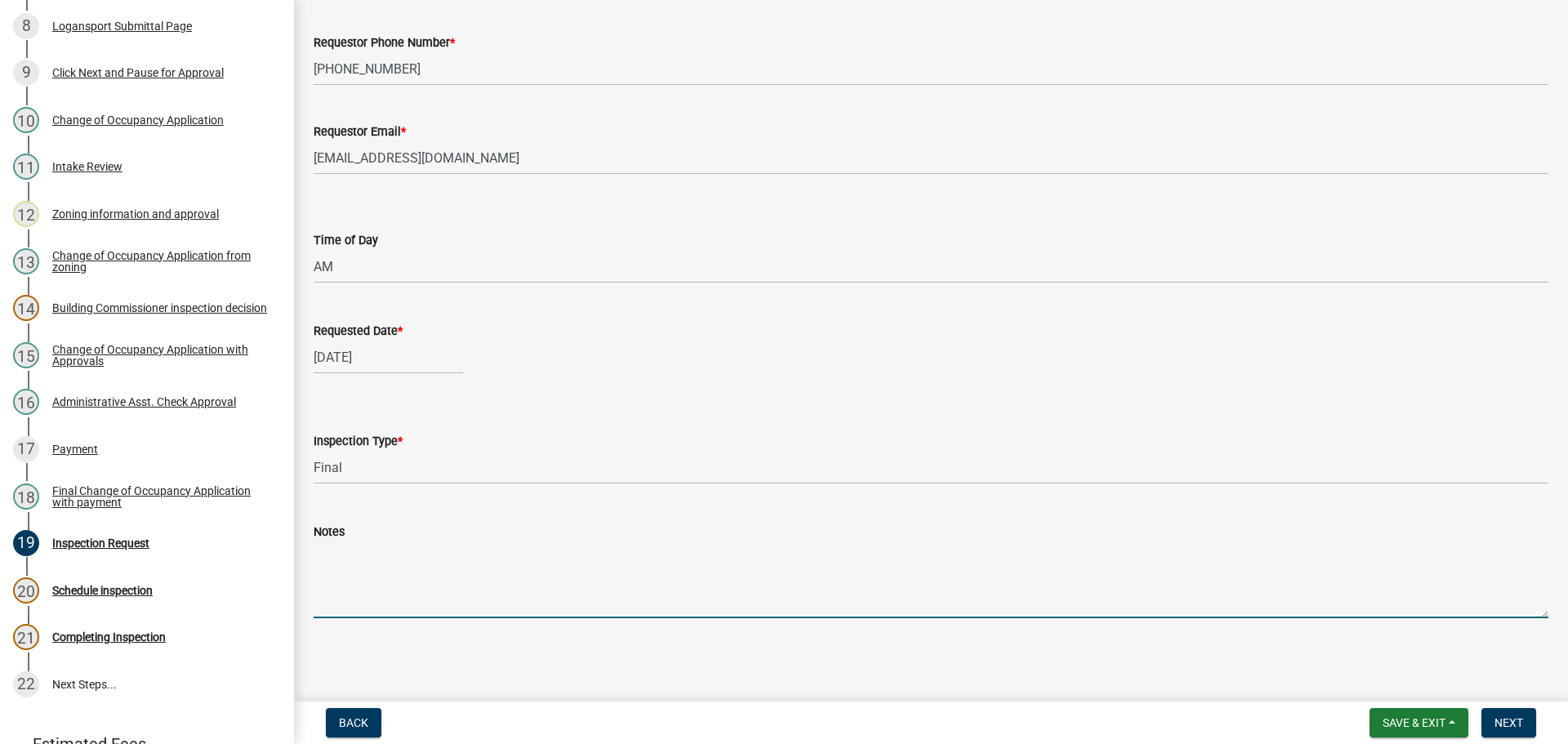
click at [345, 578] on textarea "Notes" at bounding box center [931, 579] width 1235 height 76
click at [1509, 727] on span "Next" at bounding box center [1509, 722] width 29 height 13
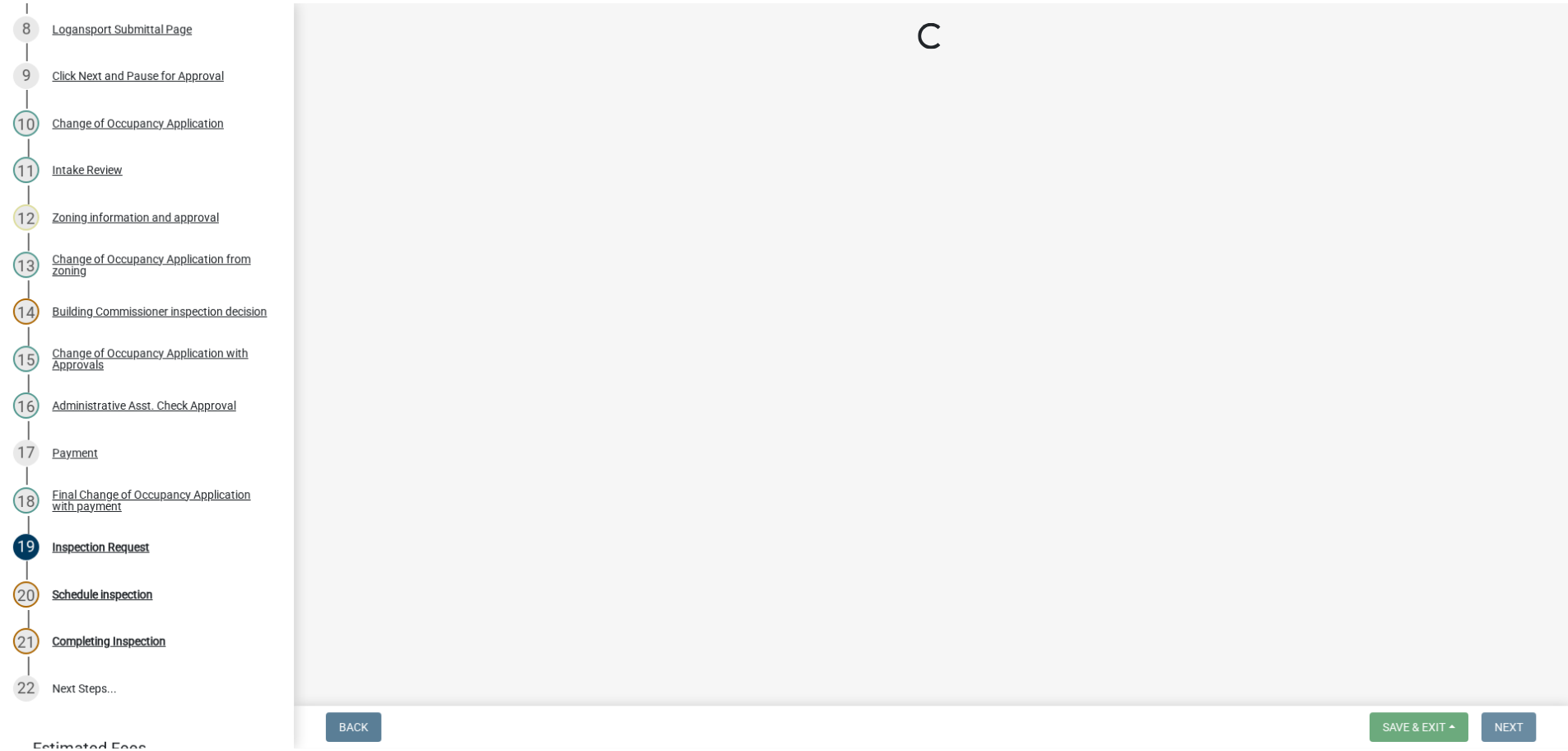
scroll to position [0, 0]
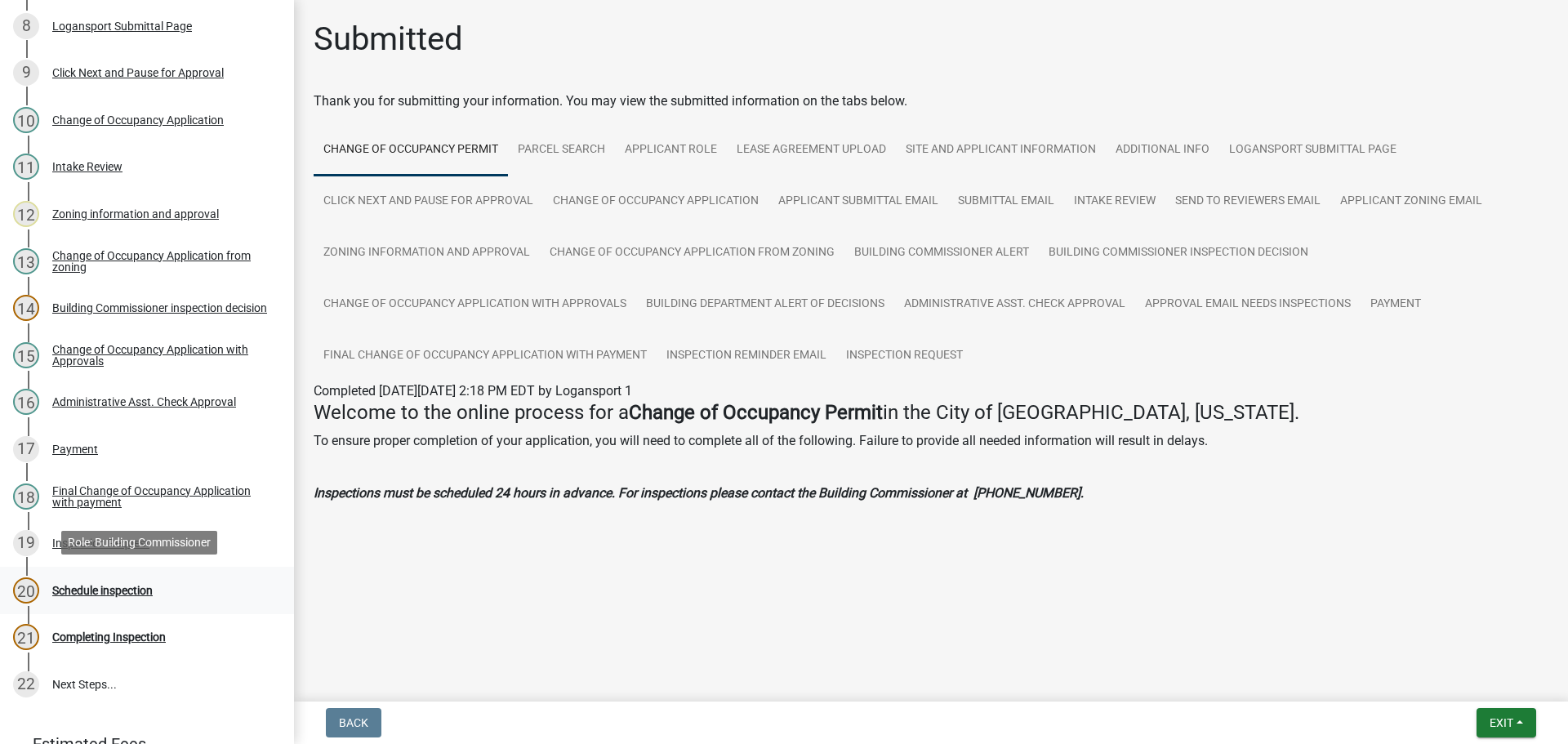
click at [135, 585] on div "Schedule inspection" at bounding box center [102, 590] width 100 height 12
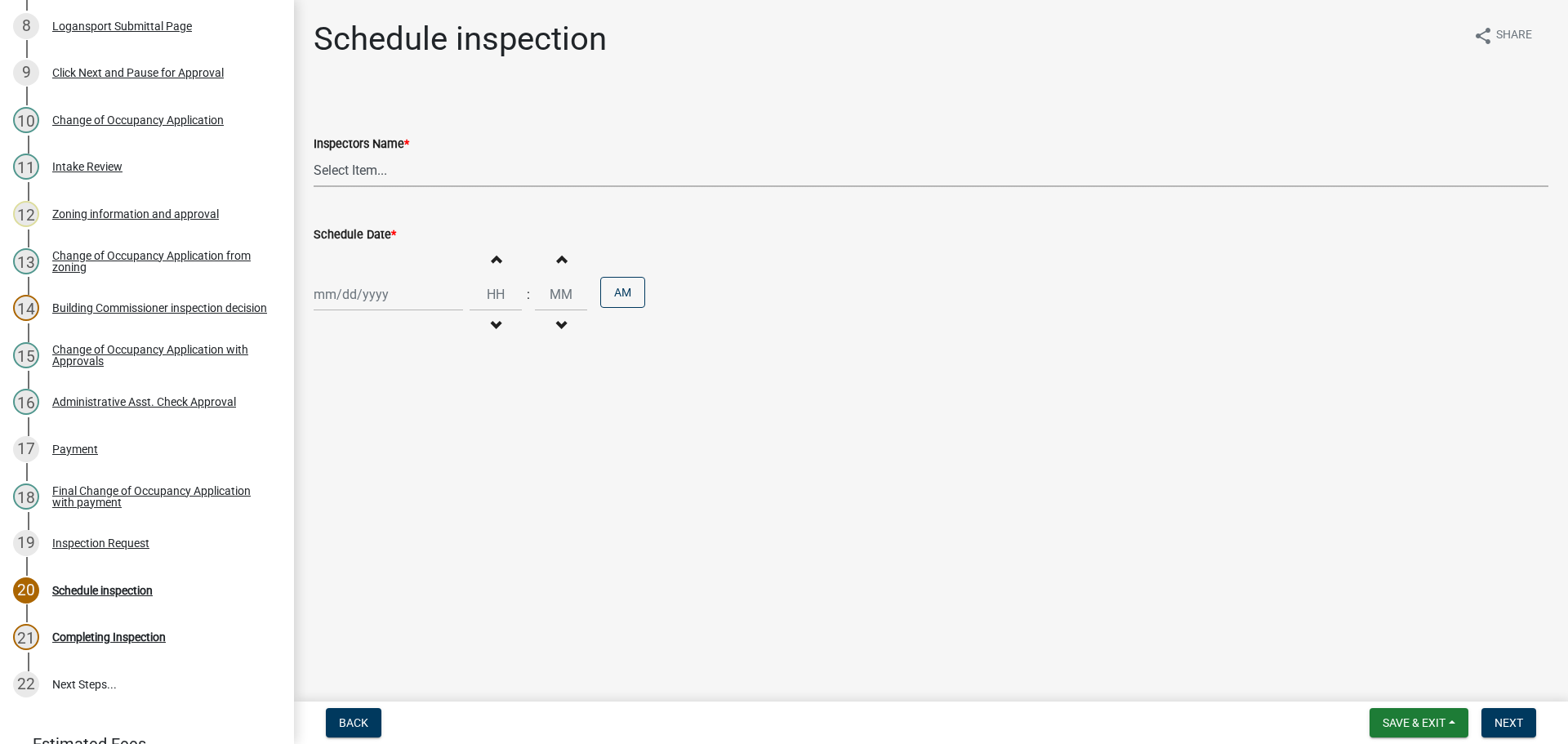
click at [452, 176] on select "Select Item... Building Commissioner (Rob Rennewanz)" at bounding box center [931, 170] width 1235 height 34
select select "7ada5cad-663f-4ab5-a8bc-a96e25ed5cbd"
click at [313, 154] on select "Select Item... Building Commissioner (Rob Rennewanz)" at bounding box center [931, 170] width 1235 height 34
select select "8"
select select "2025"
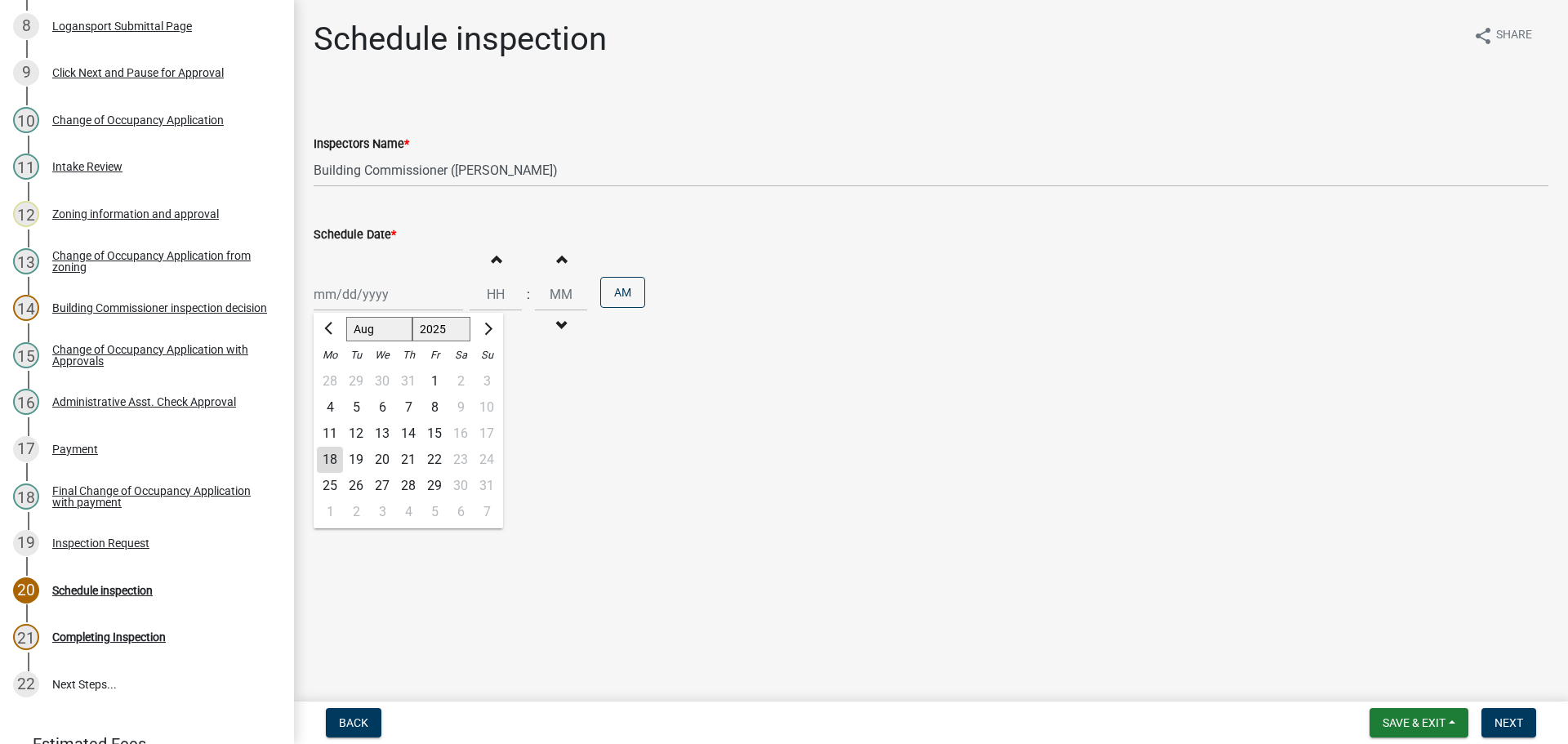
click at [399, 302] on div "Jan Feb Mar Apr May Jun Jul Aug Sep Oct Nov Dec 1525 1526 1527 1528 1529 1530 1…" at bounding box center [388, 294] width 150 height 34
click at [383, 457] on div "20" at bounding box center [382, 460] width 26 height 26
type input "[DATE]"
click at [492, 261] on span "button" at bounding box center [496, 259] width 8 height 13
type input "01"
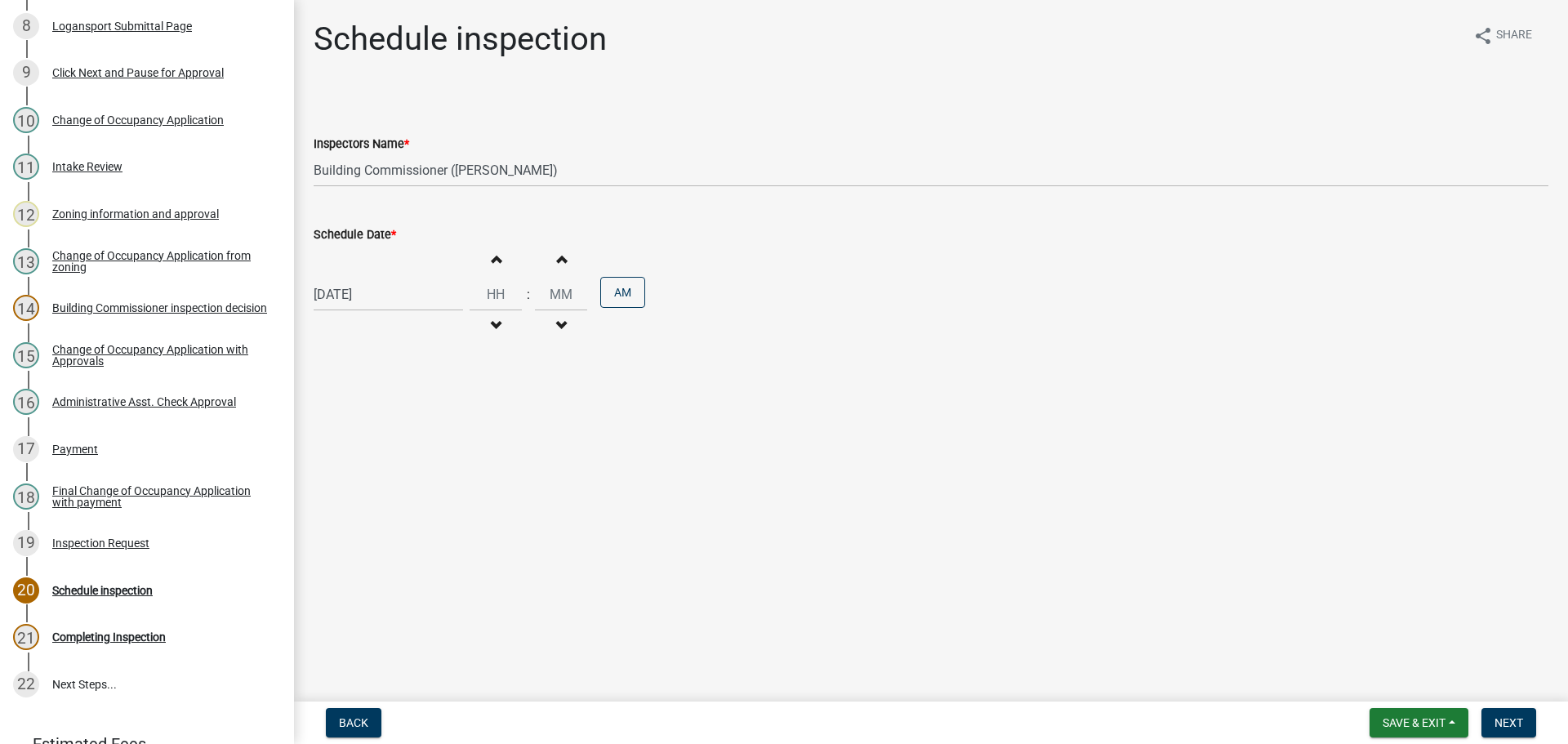
type input "00"
click at [492, 261] on span "button" at bounding box center [496, 259] width 8 height 13
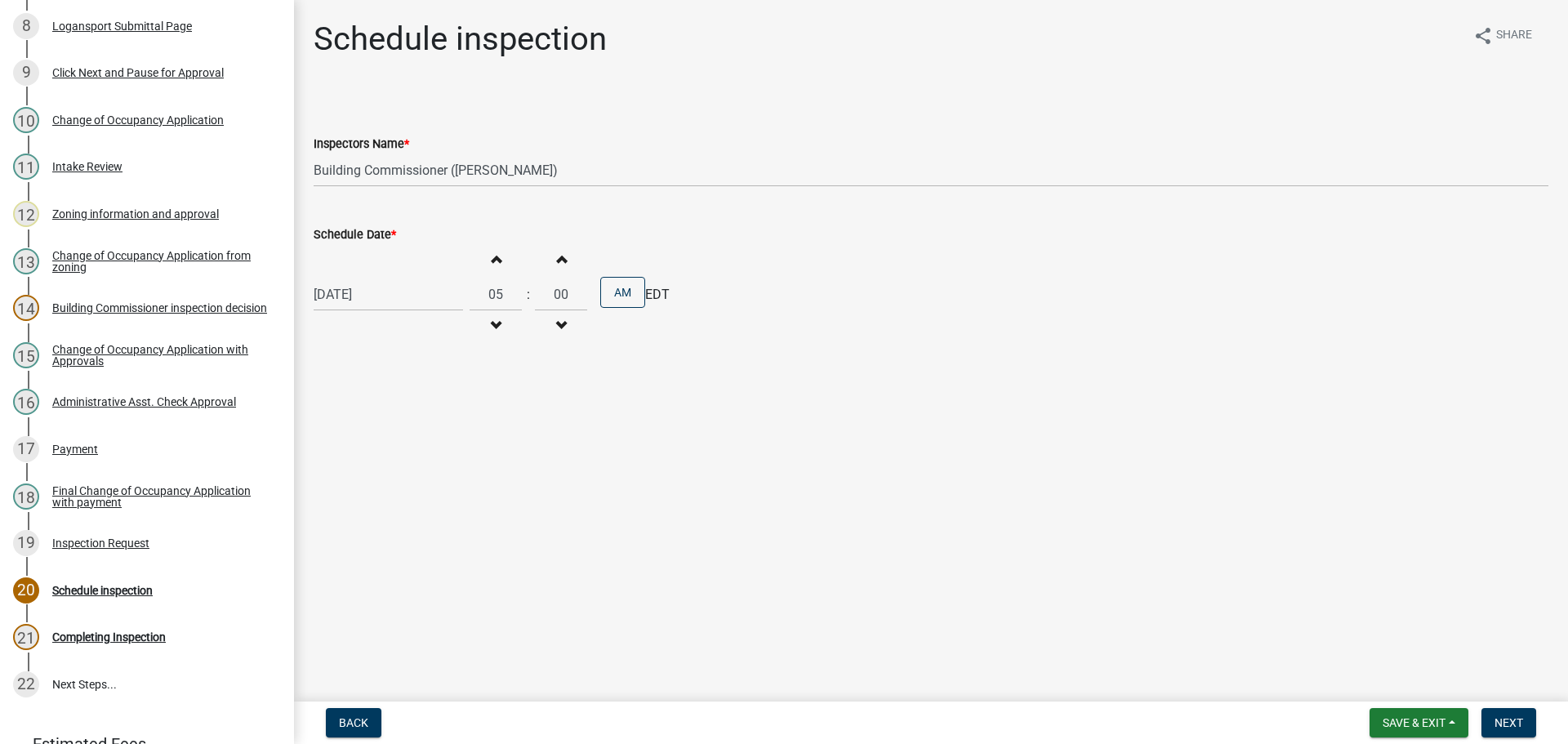
click at [492, 261] on span "button" at bounding box center [496, 259] width 8 height 13
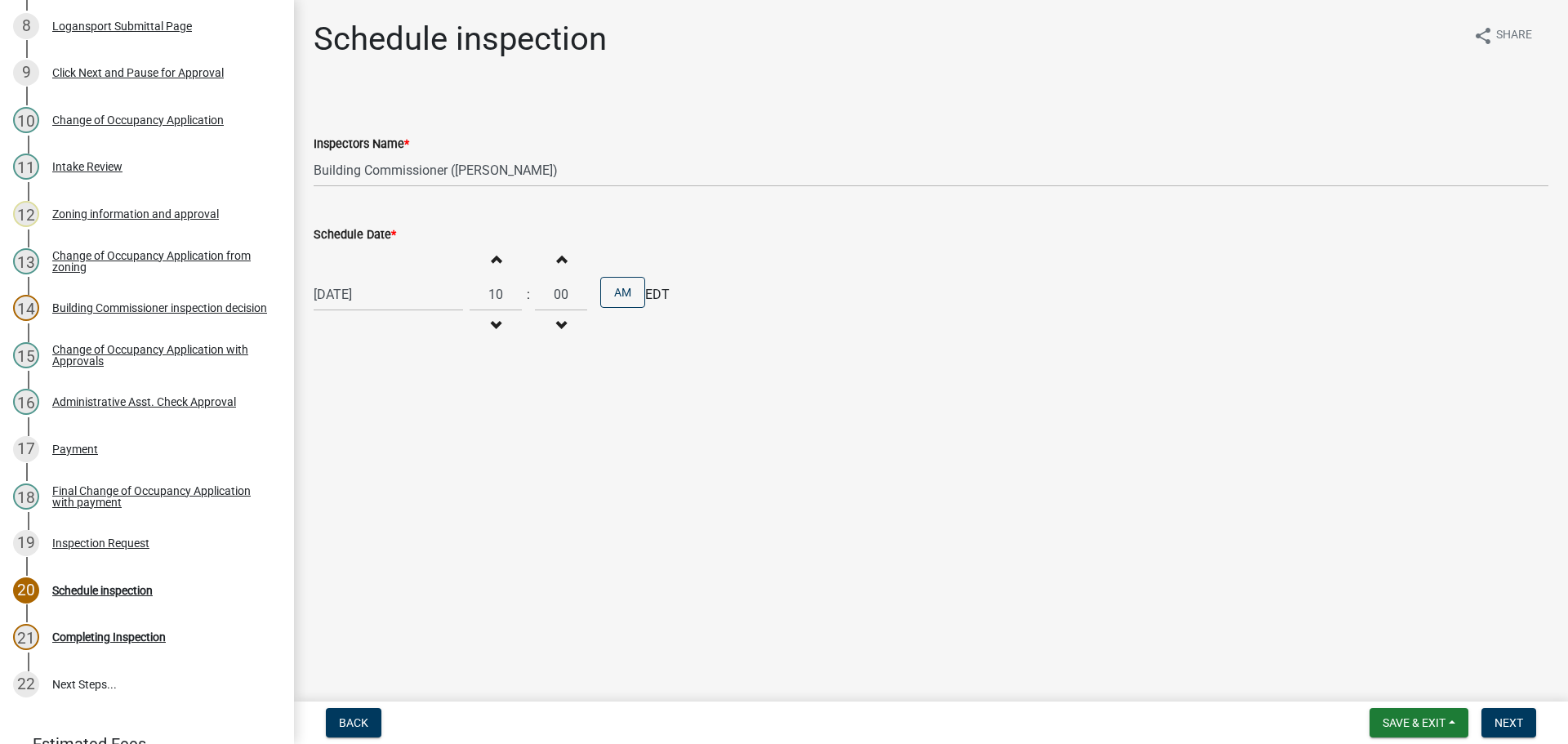
click at [492, 261] on span "button" at bounding box center [496, 259] width 8 height 13
type input "11"
click at [1506, 708] on button "Next" at bounding box center [1508, 722] width 55 height 30
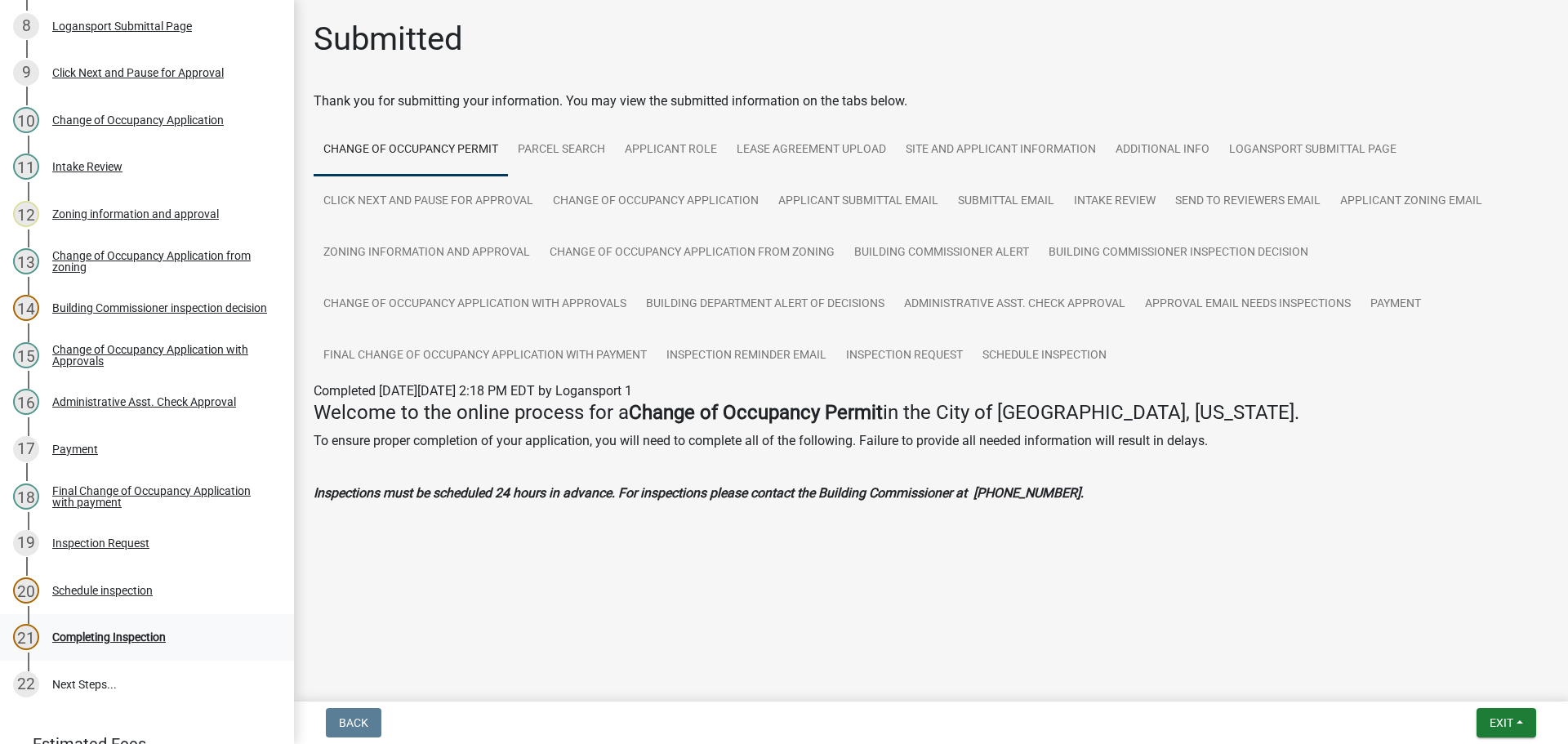
click at [146, 631] on div "Completing Inspection" at bounding box center [109, 637] width 114 height 12
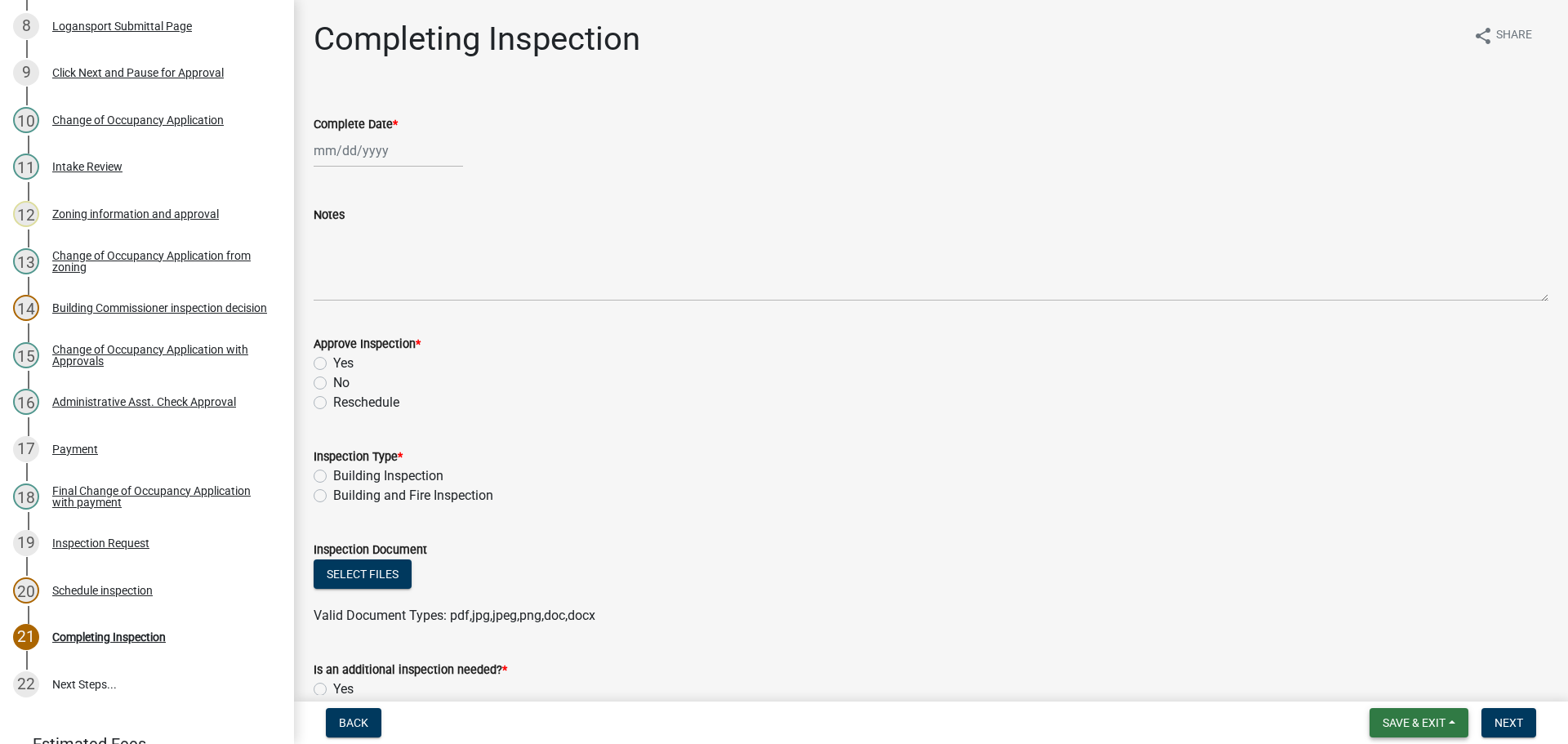
click at [1450, 722] on button "Save & Exit" at bounding box center [1419, 722] width 99 height 30
click at [1401, 681] on button "Save & Exit" at bounding box center [1402, 680] width 131 height 40
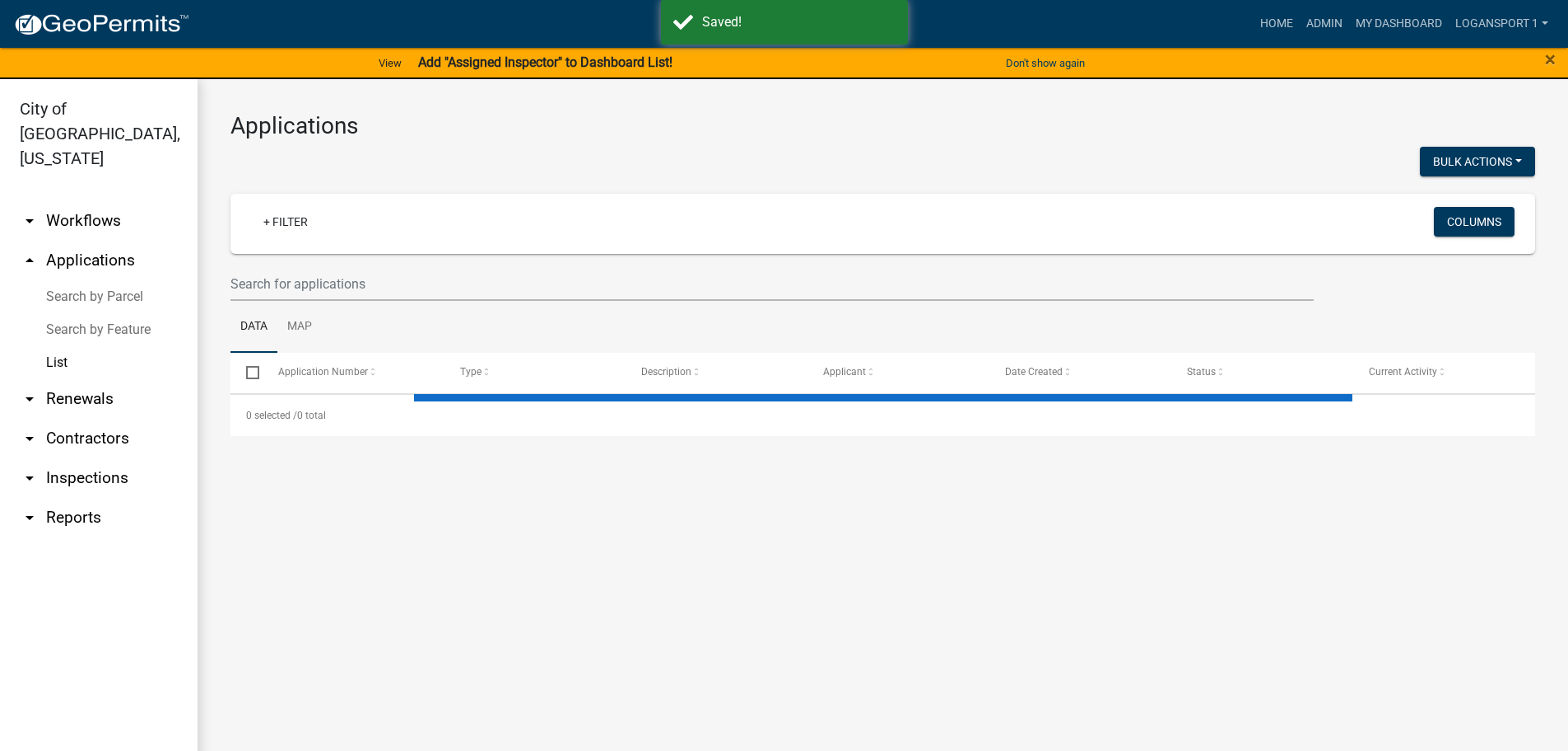
select select "2: 50"
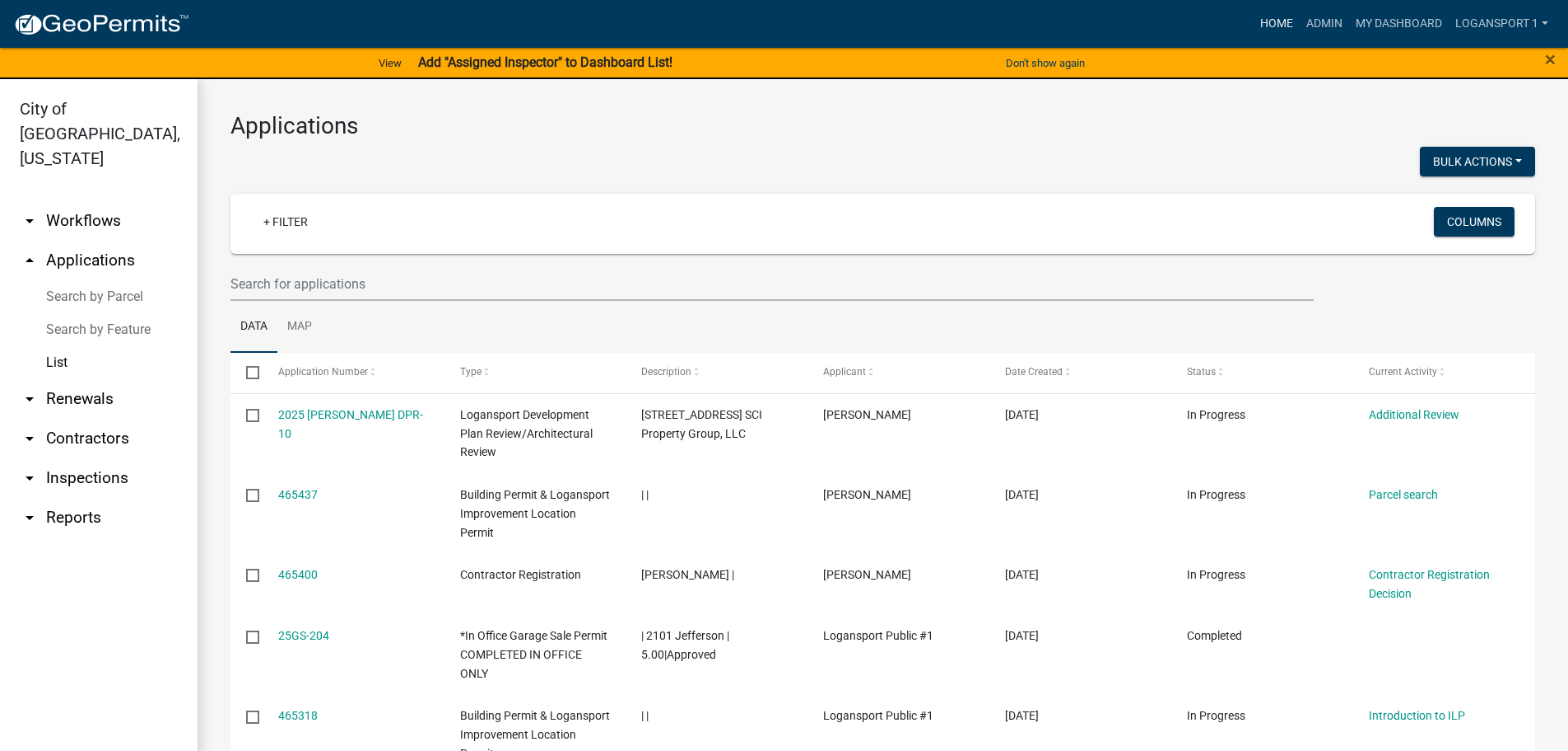
click at [1269, 19] on link "Home" at bounding box center [1277, 23] width 46 height 31
